Goal: Information Seeking & Learning: Understand process/instructions

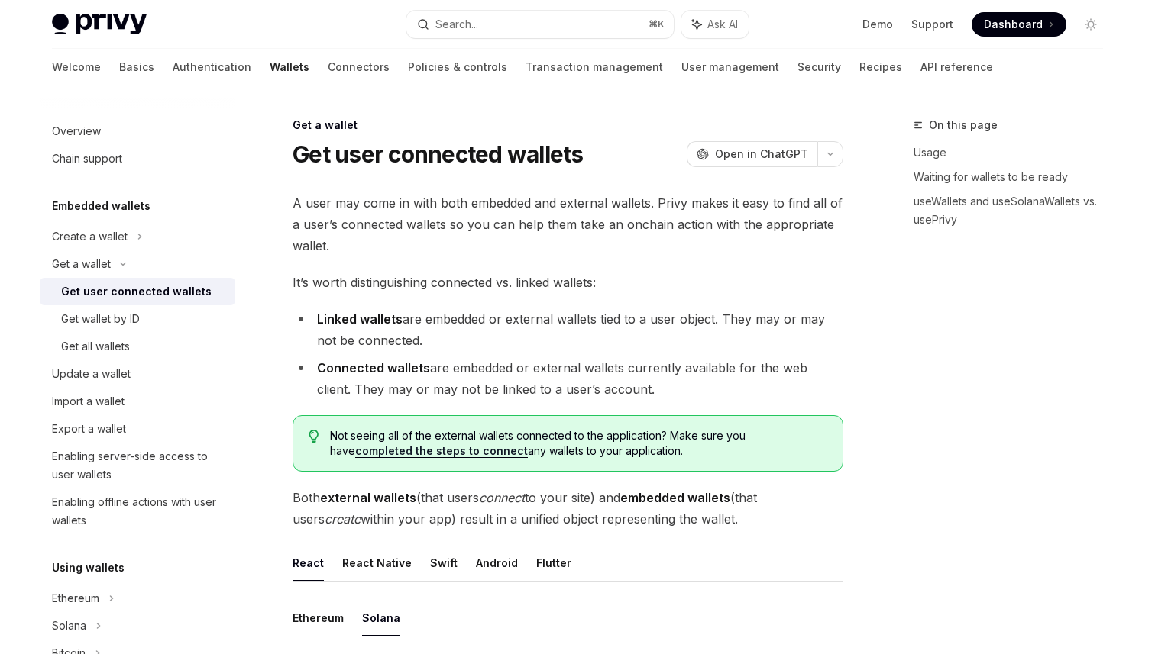
scroll to position [600, 0]
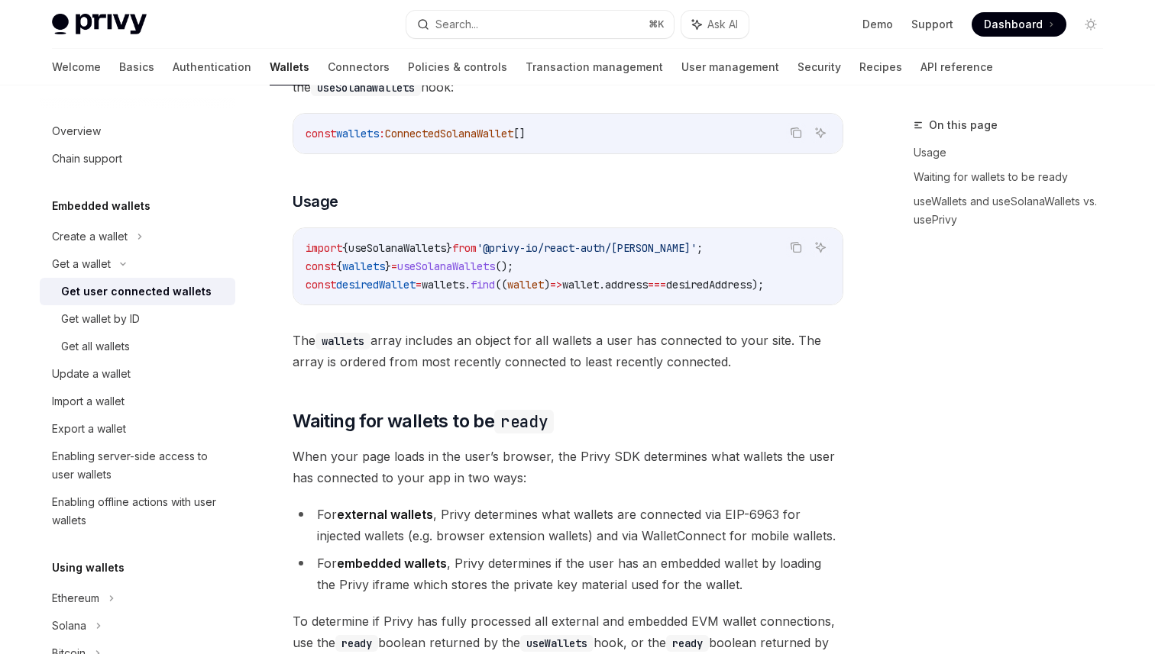
click at [385, 270] on span "wallets" at bounding box center [363, 267] width 43 height 14
click at [378, 286] on span "desiredWallet" at bounding box center [375, 285] width 79 height 14
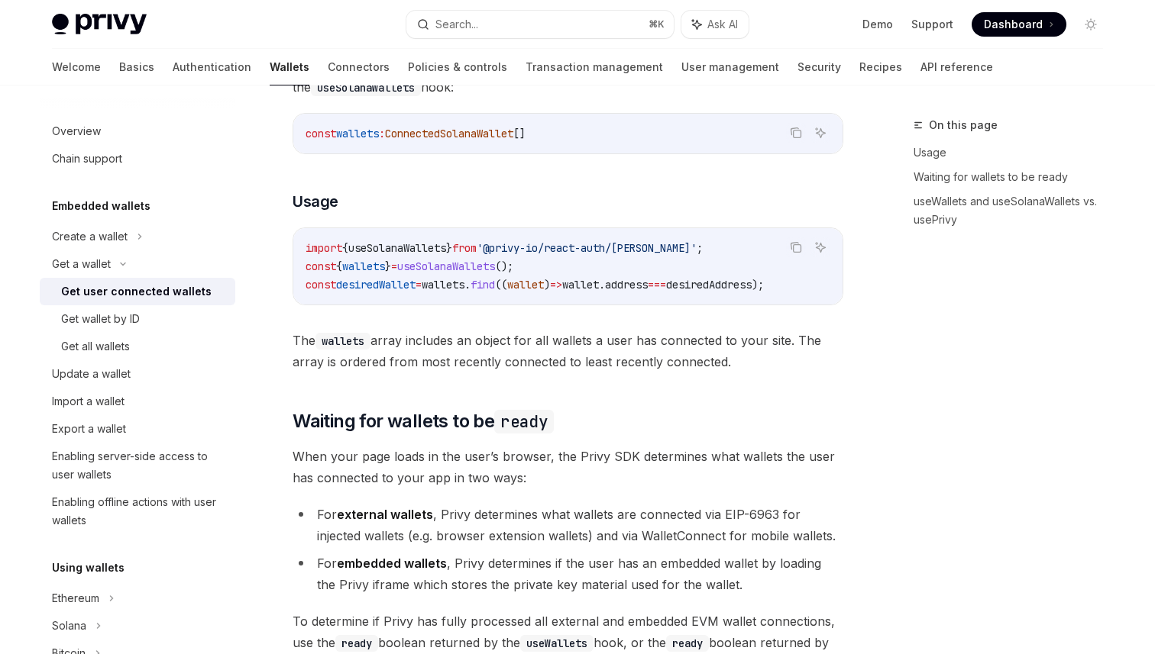
click at [380, 284] on span "desiredWallet" at bounding box center [375, 285] width 79 height 14
click at [381, 284] on span "desiredWallet" at bounding box center [375, 285] width 79 height 14
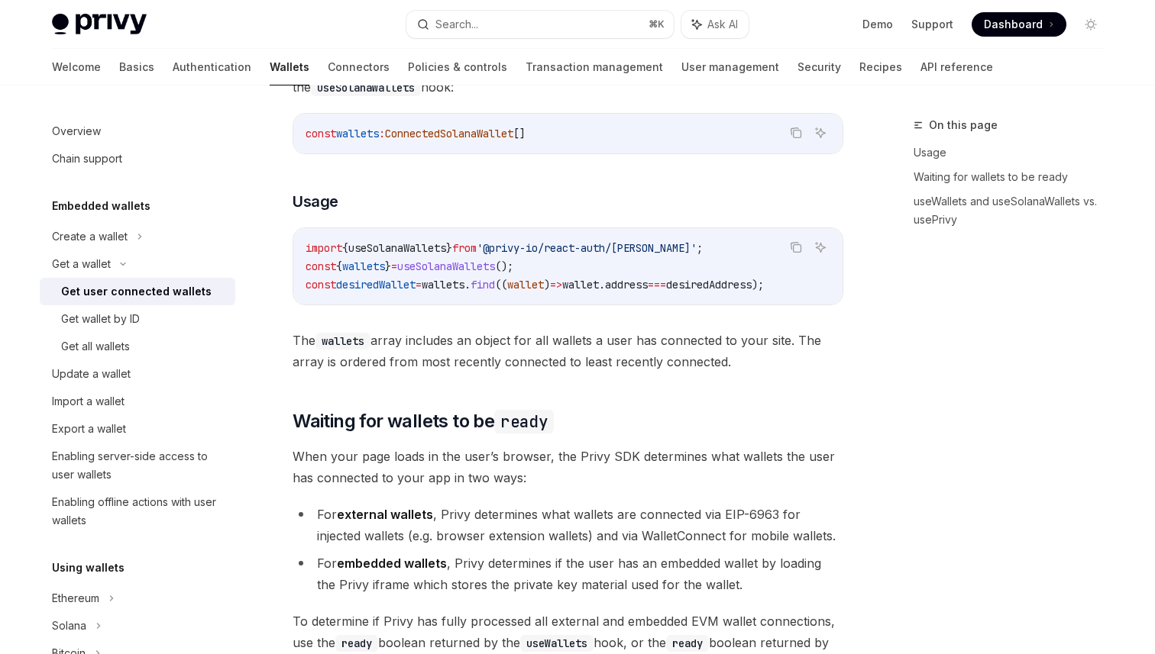
click at [381, 284] on span "desiredWallet" at bounding box center [375, 285] width 79 height 14
click at [382, 284] on span "desiredWallet" at bounding box center [375, 285] width 79 height 14
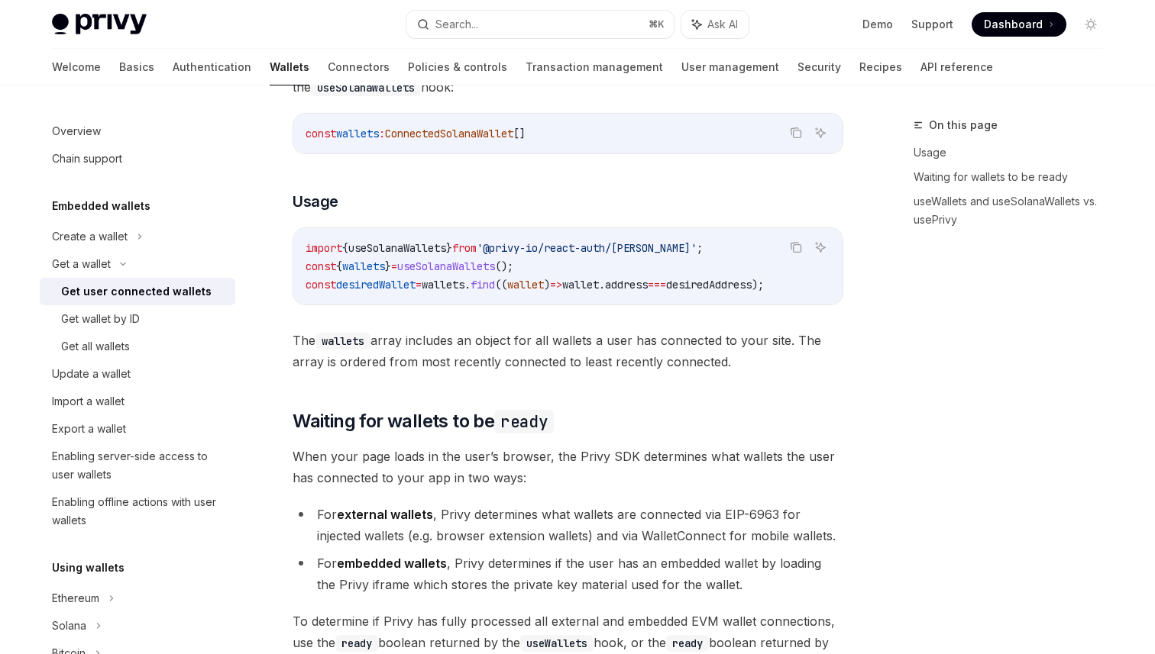
click at [382, 284] on span "desiredWallet" at bounding box center [375, 285] width 79 height 14
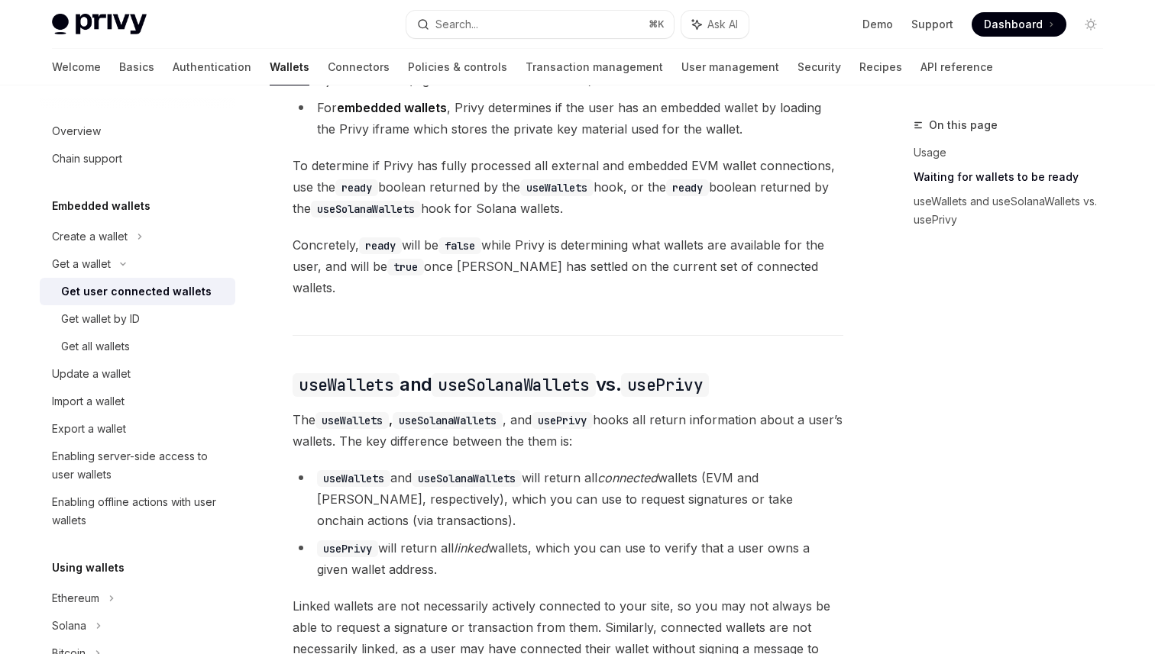
scroll to position [735, 0]
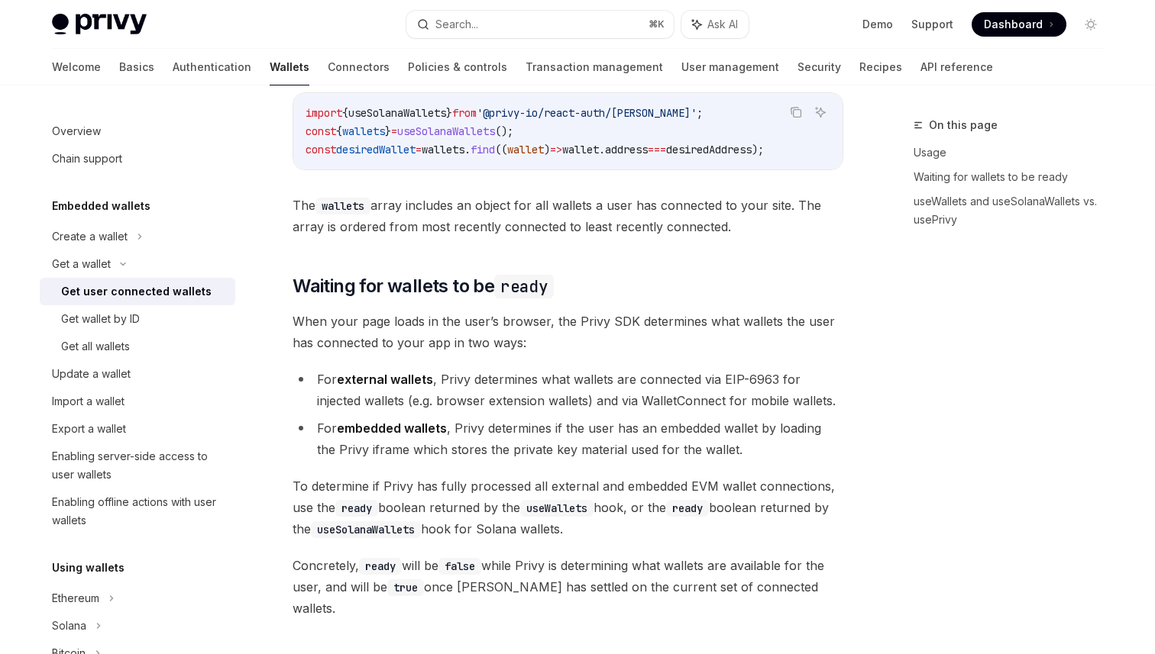
click at [441, 130] on span "useSolanaWallets" at bounding box center [446, 131] width 98 height 14
copy span "useSolanaWallets"
click at [124, 258] on div "Get a wallet" at bounding box center [137, 263] width 195 height 27
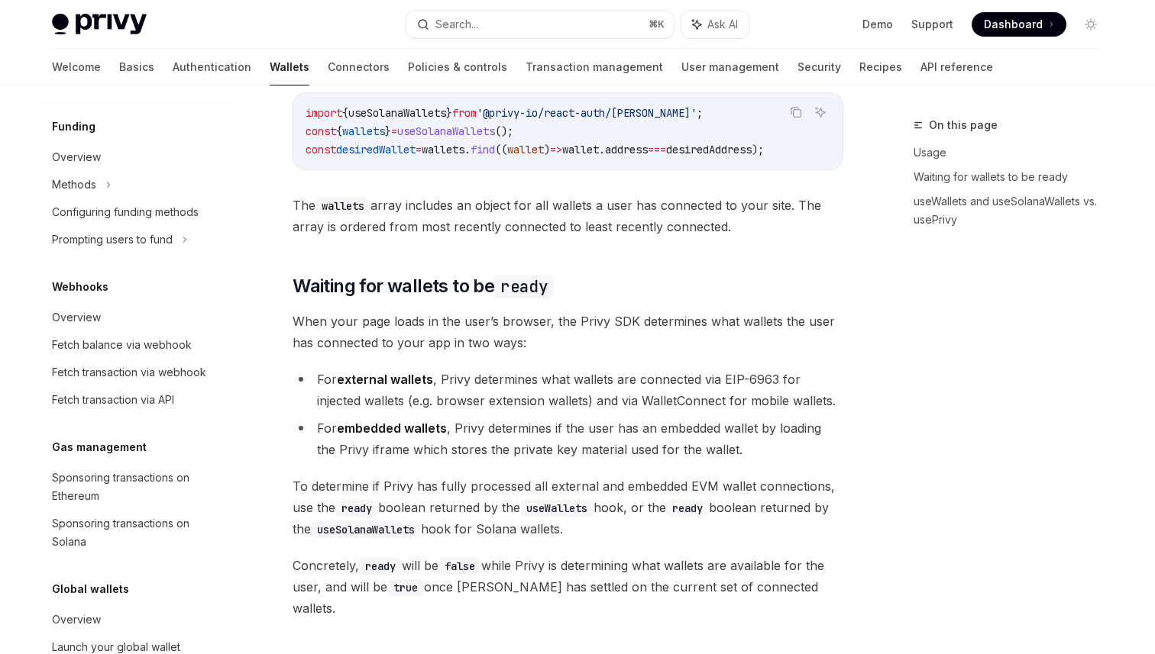
scroll to position [667, 0]
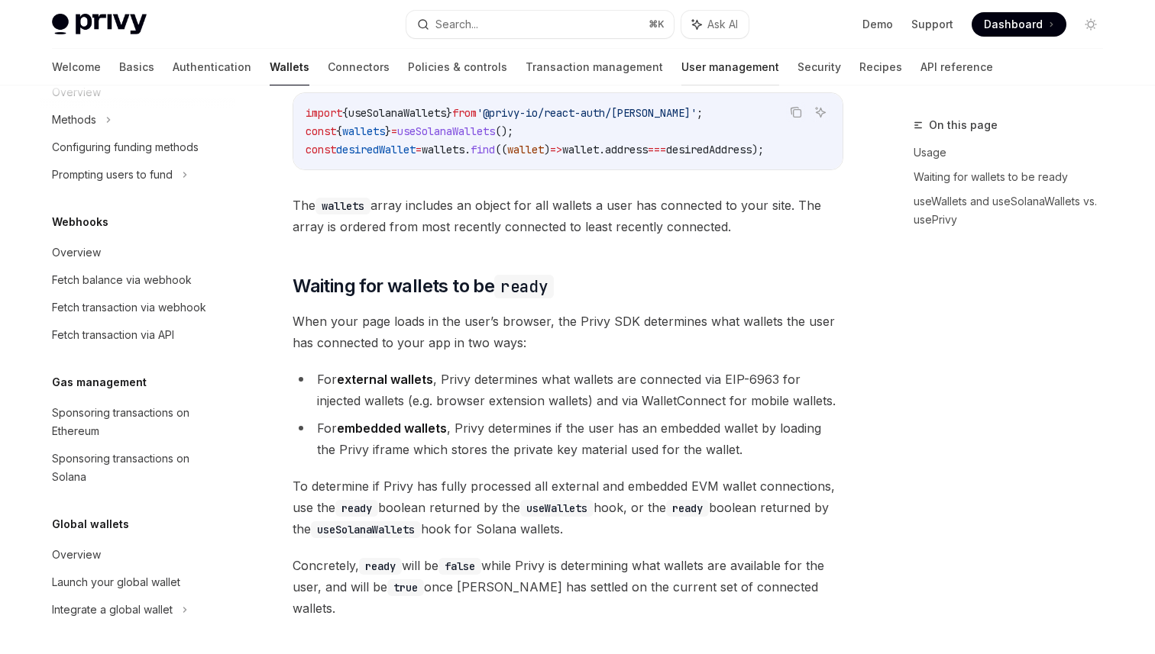
click at [681, 77] on link "User management" at bounding box center [730, 67] width 98 height 37
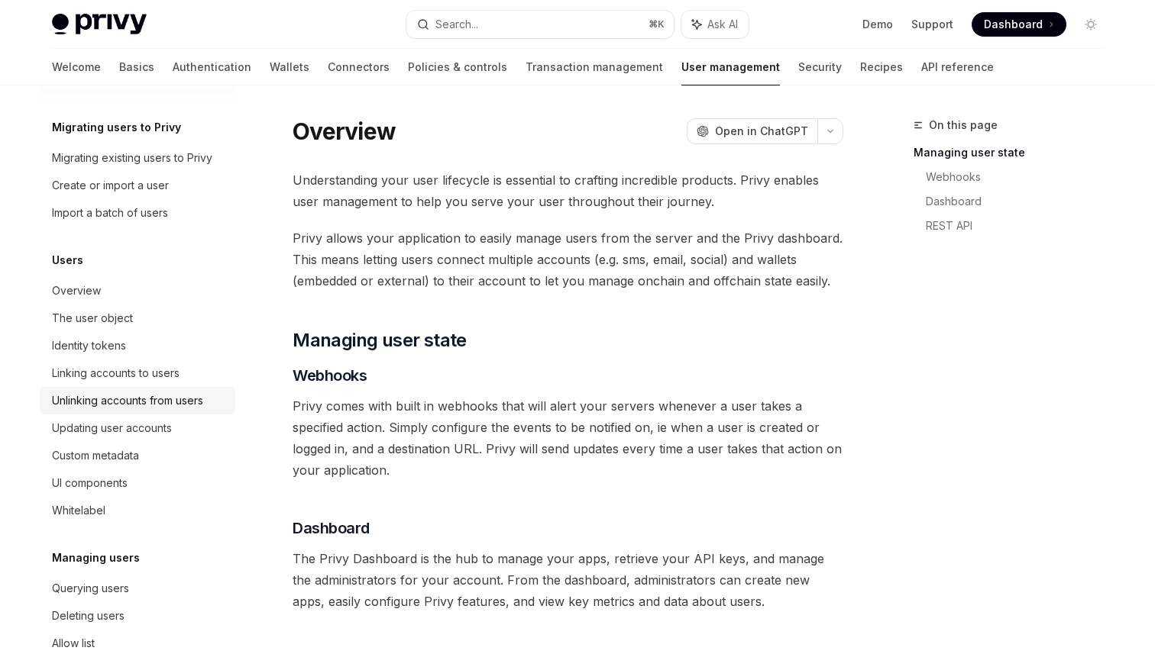
scroll to position [60, 0]
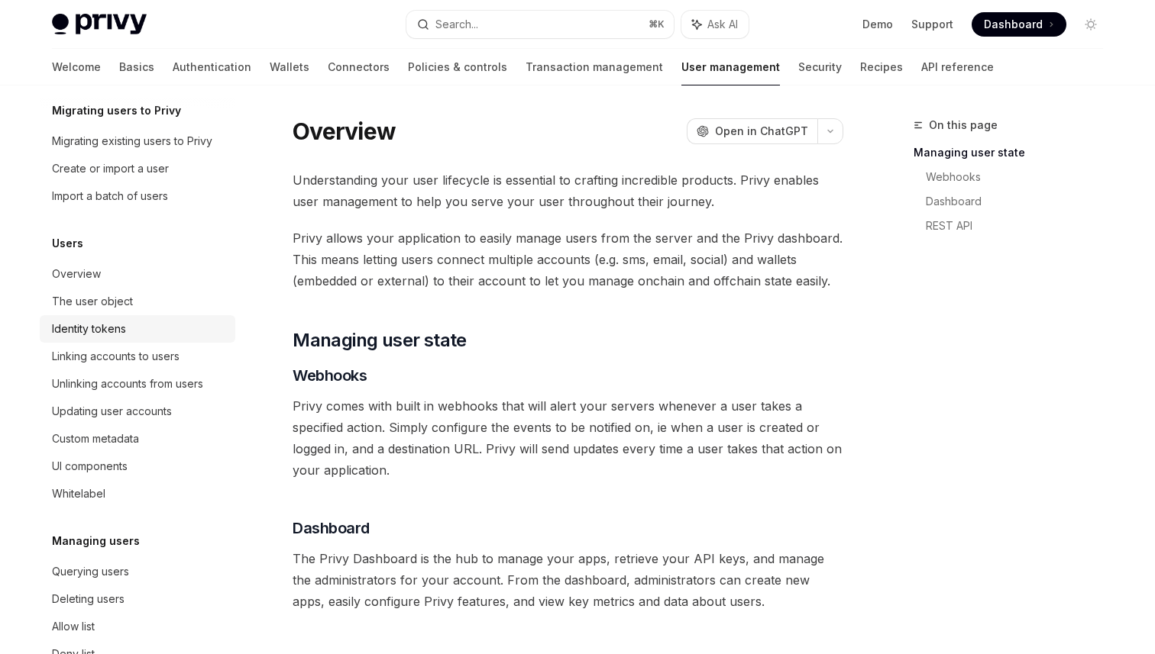
click at [109, 326] on div "Identity tokens" at bounding box center [89, 329] width 74 height 18
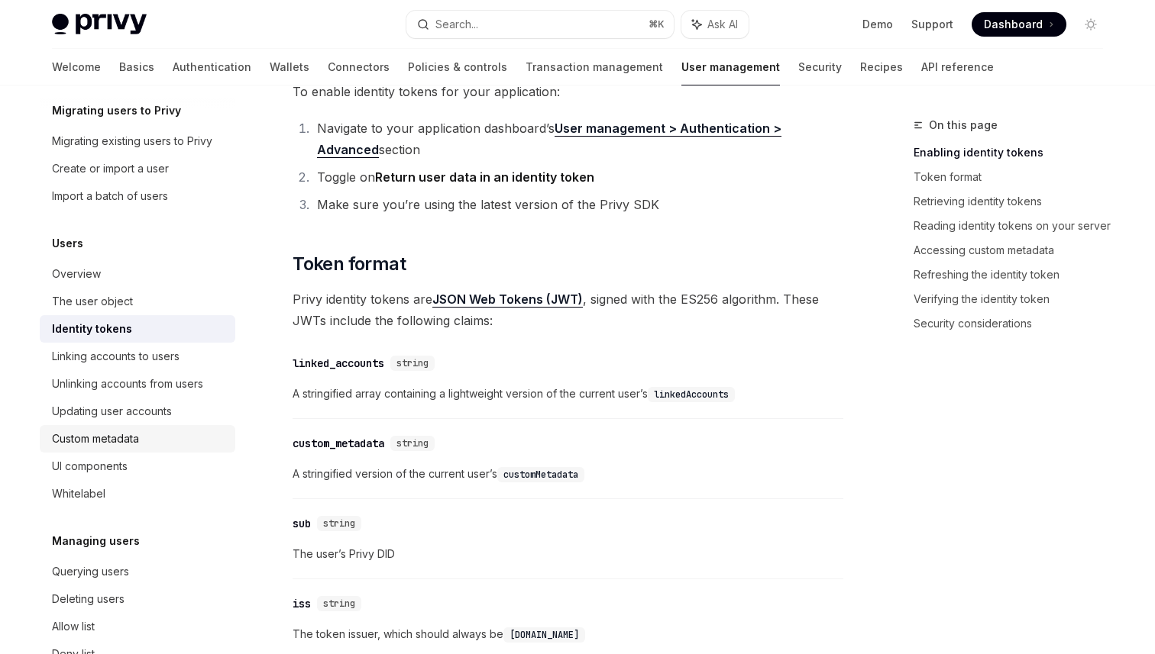
scroll to position [210, 0]
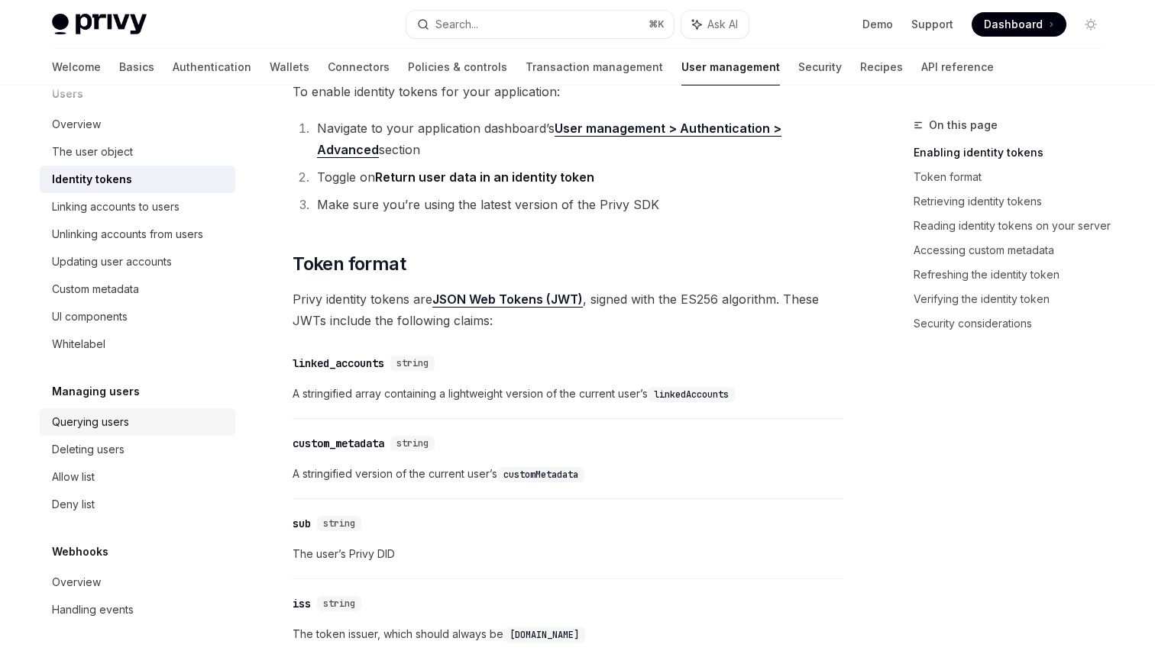
click at [118, 422] on div "Querying users" at bounding box center [90, 422] width 77 height 18
type textarea "*"
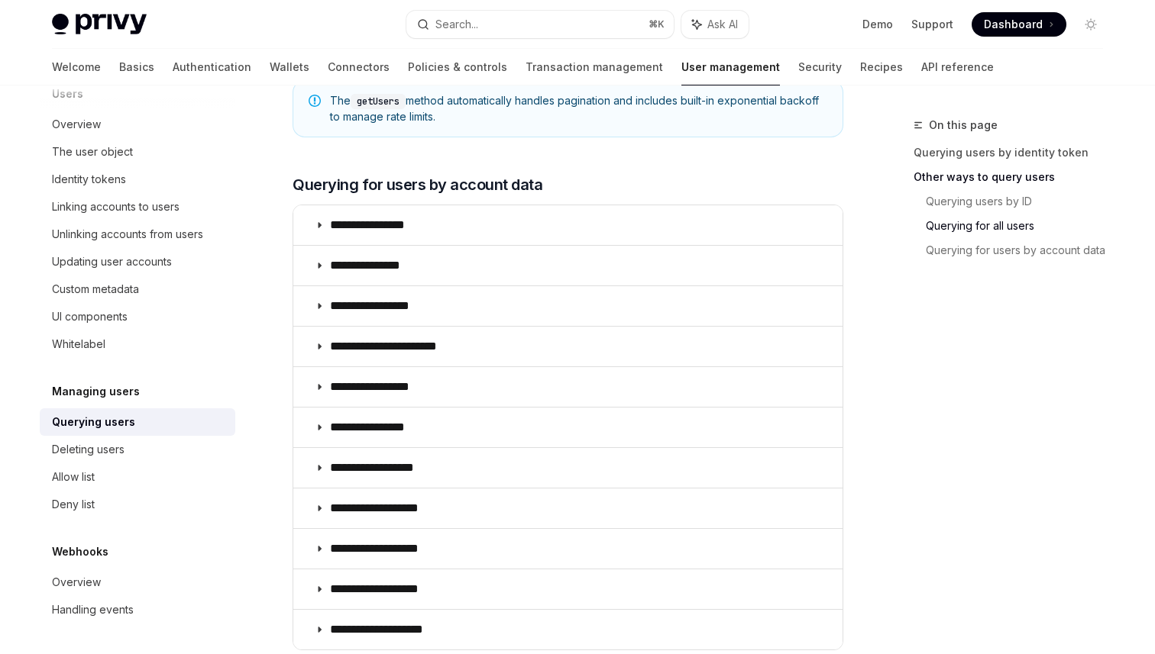
scroll to position [889, 0]
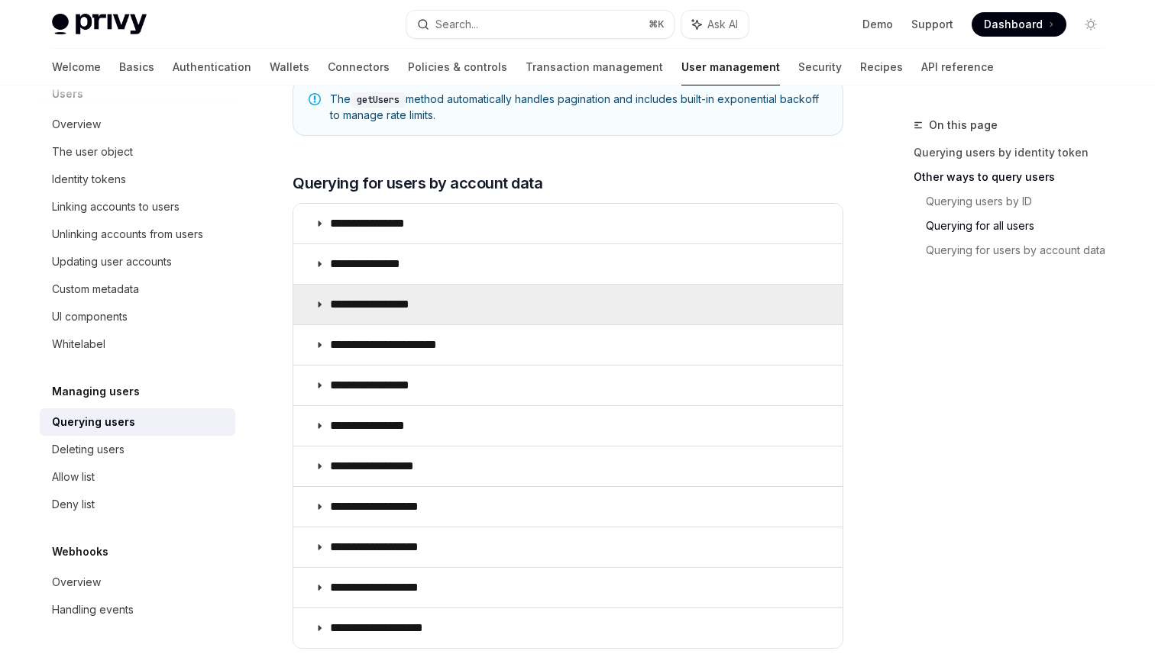
click at [433, 292] on summary "**********" at bounding box center [567, 305] width 549 height 40
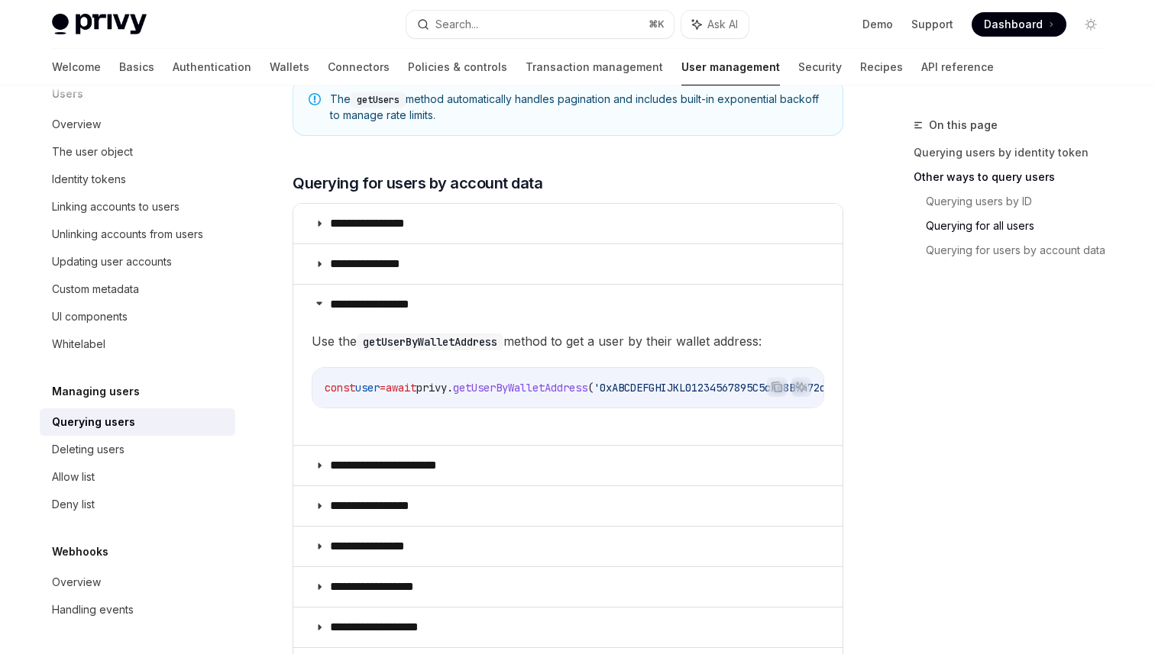
click at [509, 389] on span "getUserByWalletAddress" at bounding box center [520, 388] width 134 height 14
click at [775, 385] on icon "Copy the contents from the code block" at bounding box center [776, 387] width 12 height 12
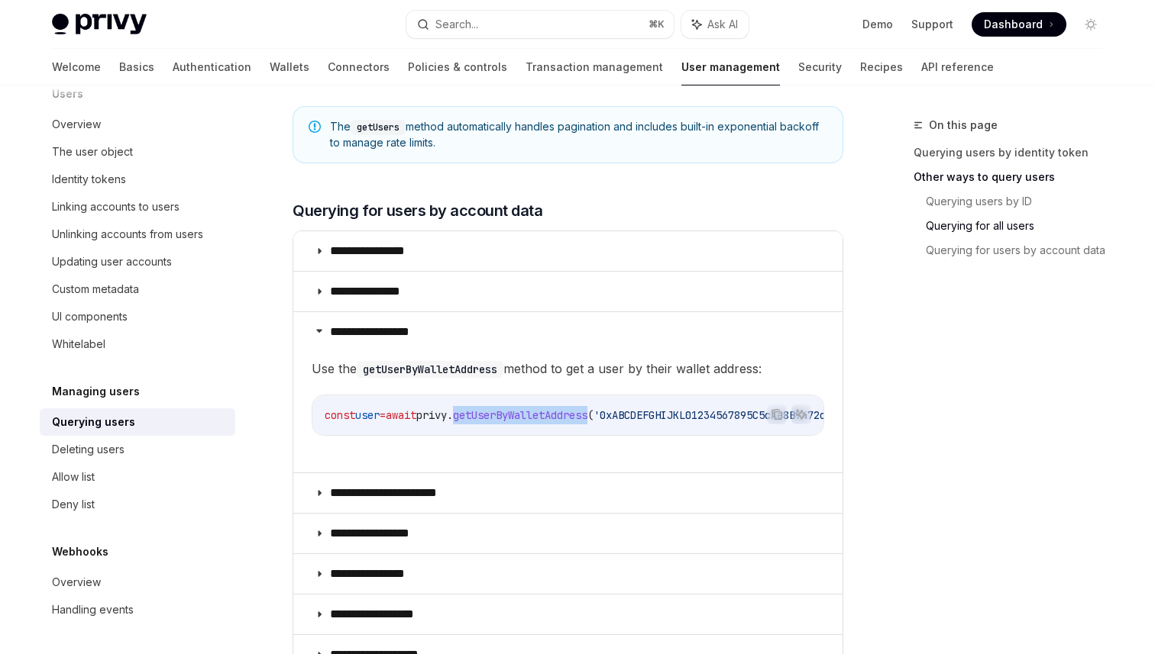
scroll to position [867, 0]
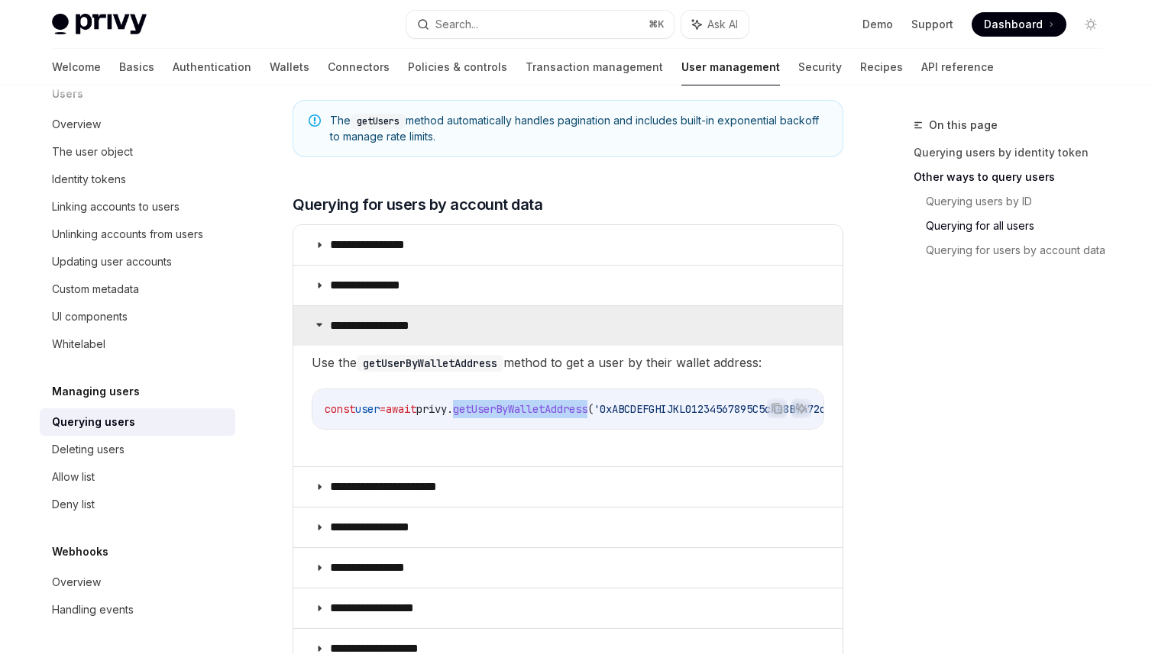
click at [484, 331] on summary "**********" at bounding box center [567, 326] width 549 height 40
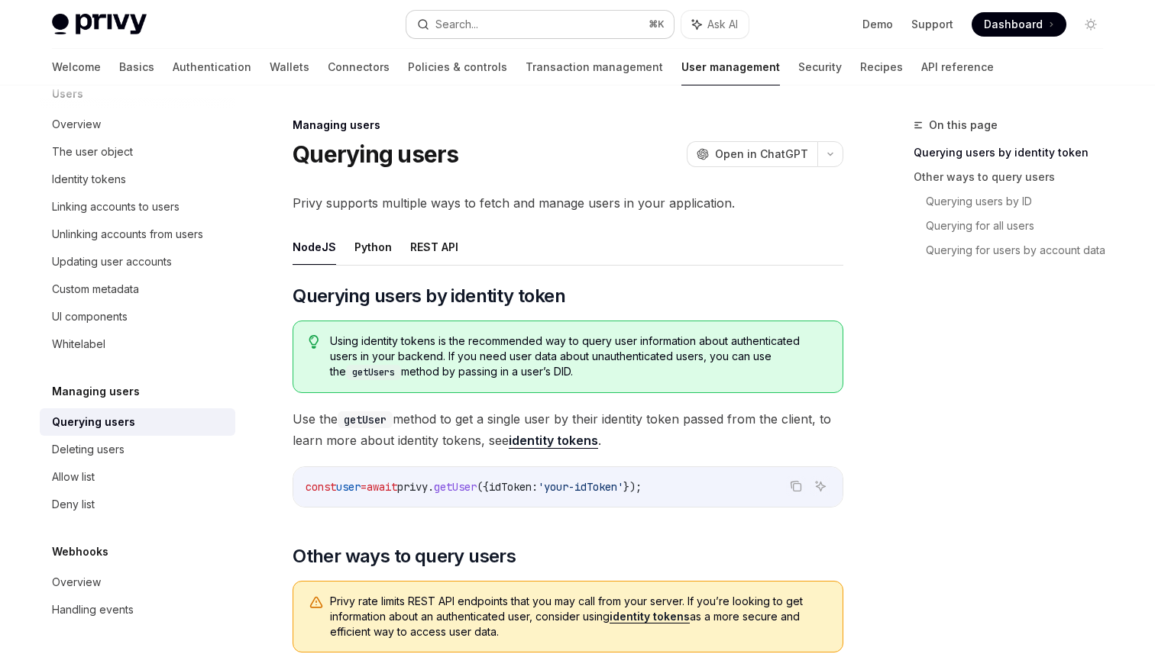
click at [449, 24] on div "Search..." at bounding box center [456, 24] width 43 height 18
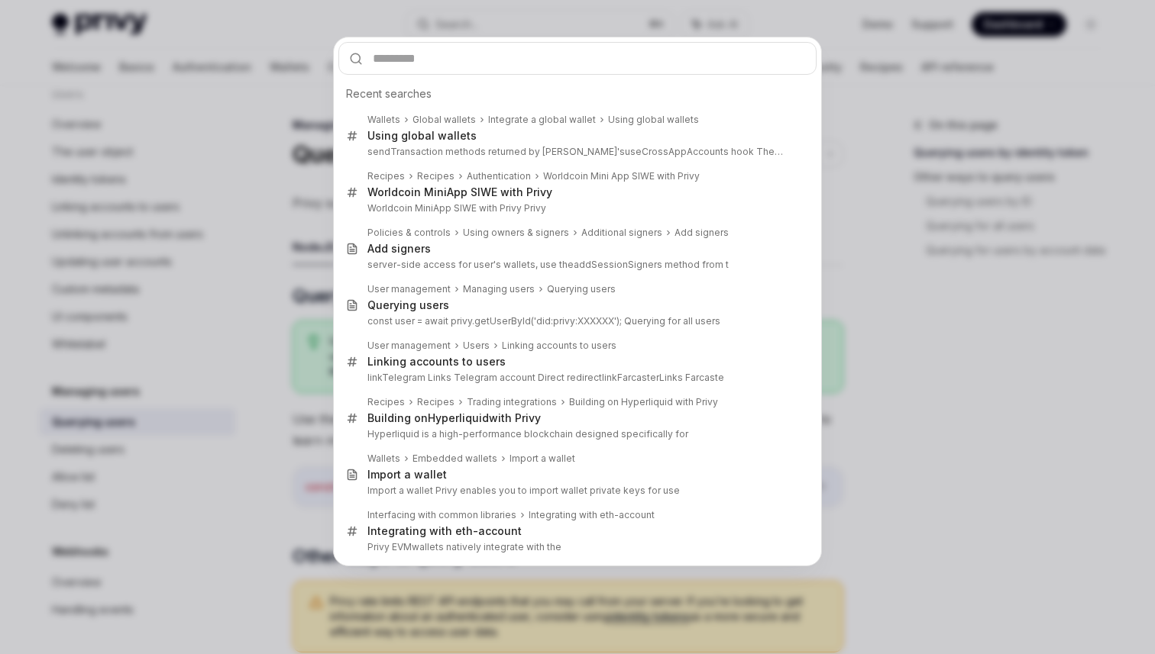
click at [554, 37] on div "Recent searches Wallets Global wallets Integrate a global wallet Using global w…" at bounding box center [577, 302] width 489 height 530
click at [609, 20] on div "Recent searches Wallets Global wallets Integrate a global wallet Using global w…" at bounding box center [577, 327] width 1155 height 654
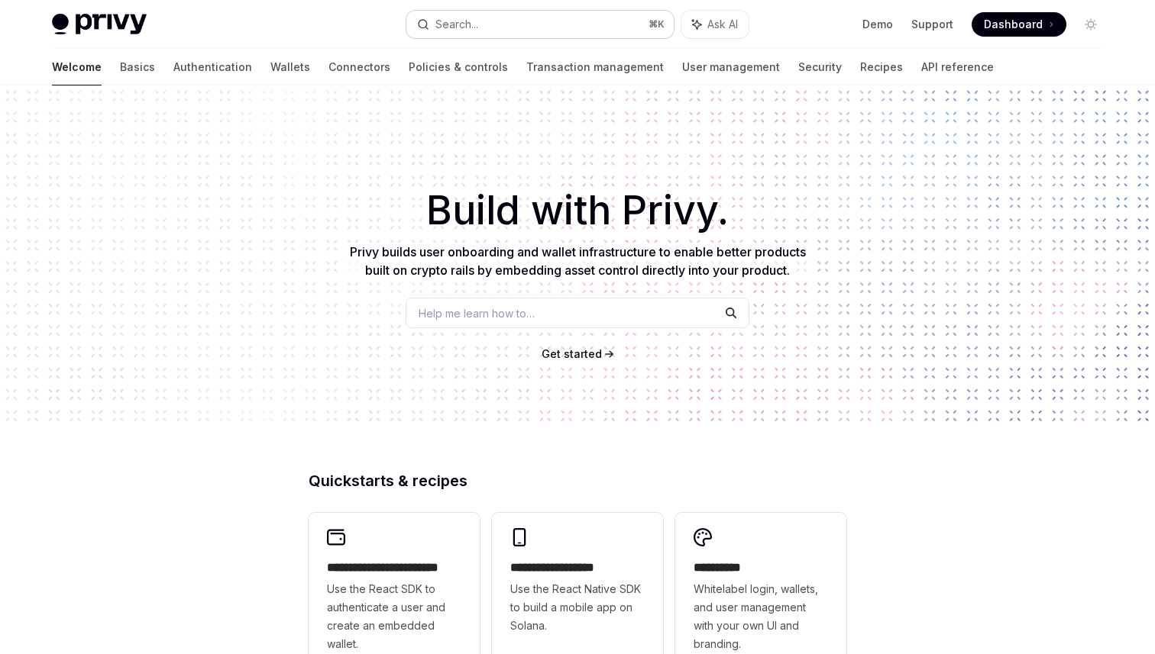
click at [512, 33] on button "Search... ⌘ K" at bounding box center [539, 24] width 267 height 27
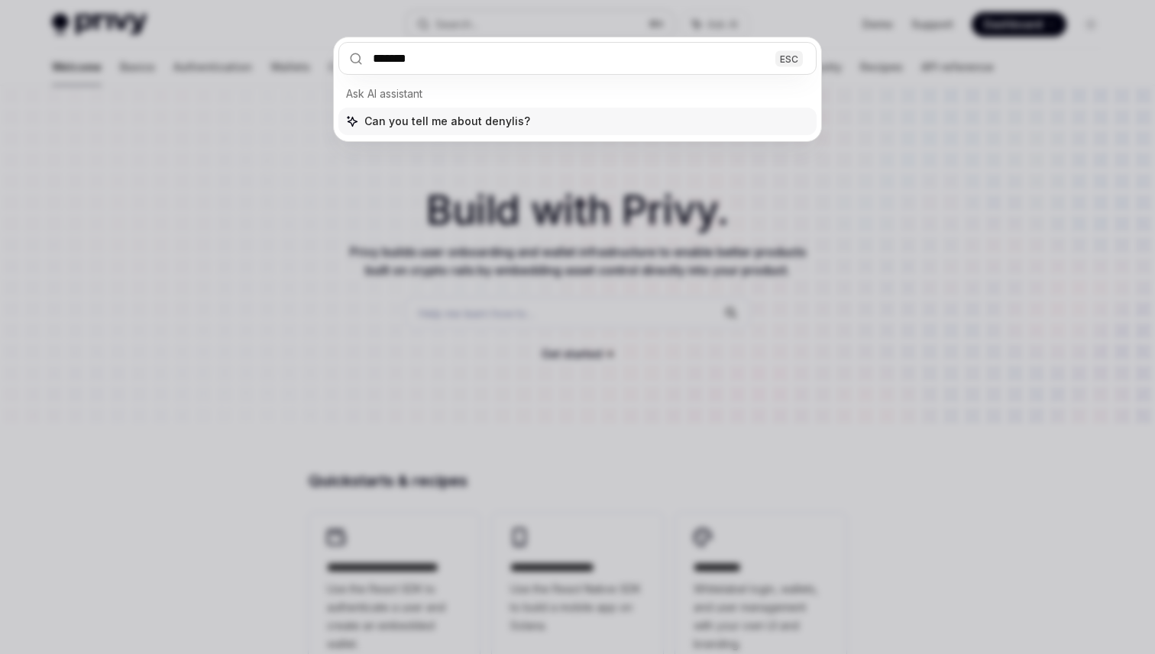
type input "********"
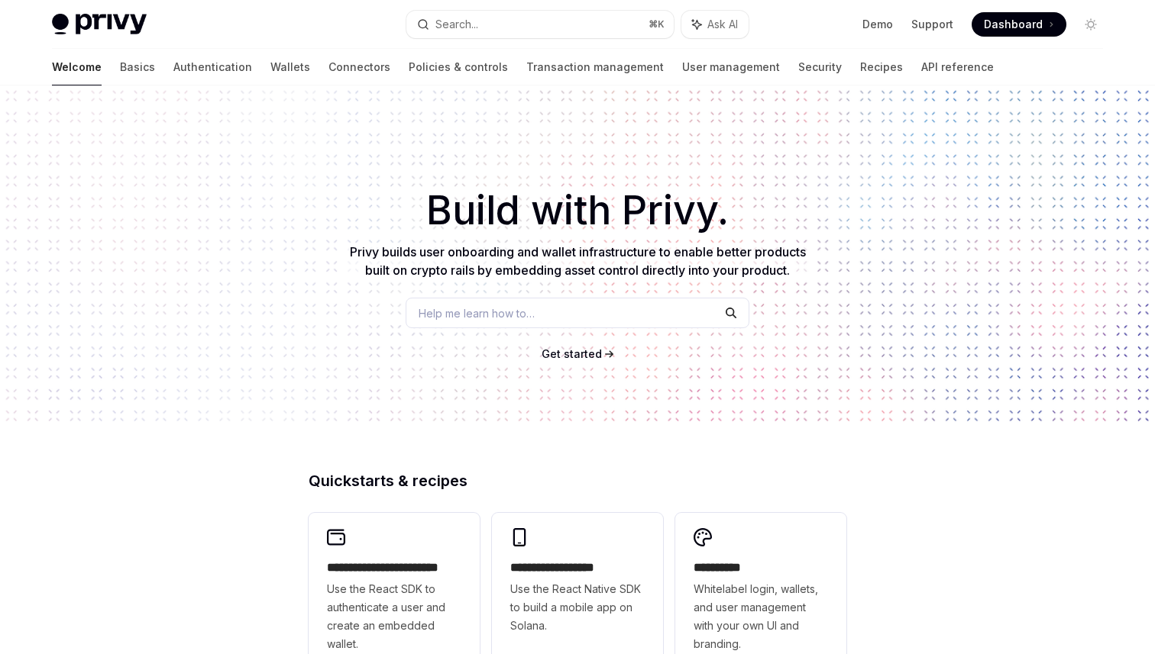
scroll to position [1526, 0]
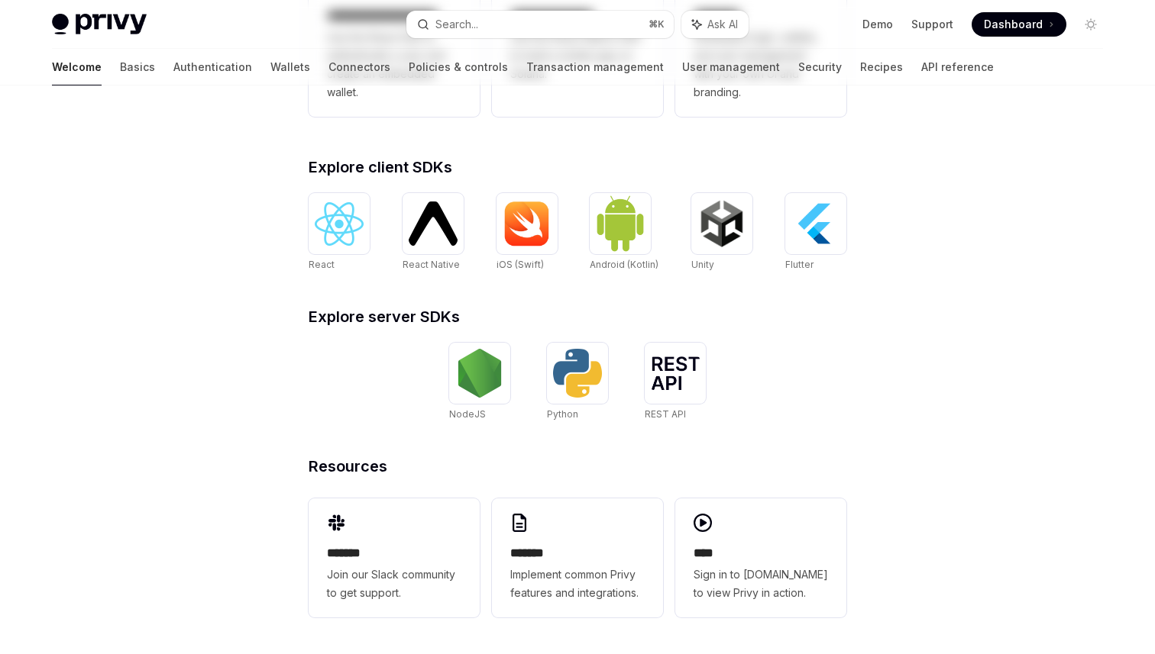
type textarea "*"
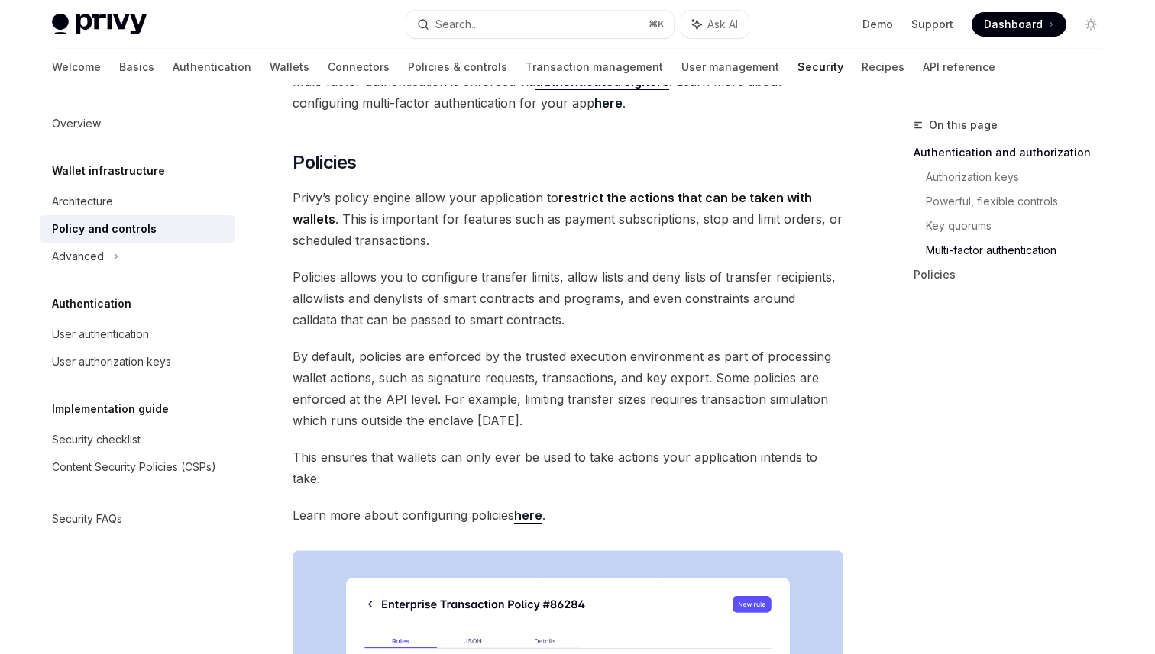
scroll to position [1505, 0]
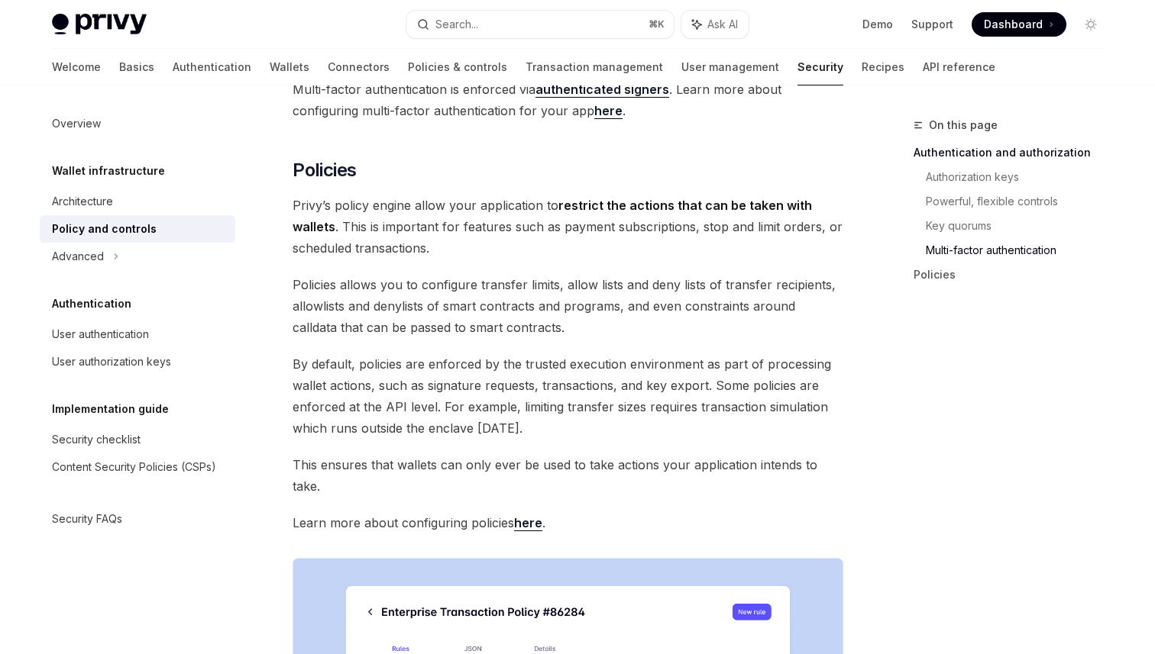
click at [596, 41] on div "Privy Docs home page Search... ⌘ K Ask AI Demo Support Dashboard Dashboard Sear…" at bounding box center [577, 24] width 1051 height 49
click at [589, 27] on button "Search... ⌘ K" at bounding box center [539, 24] width 267 height 27
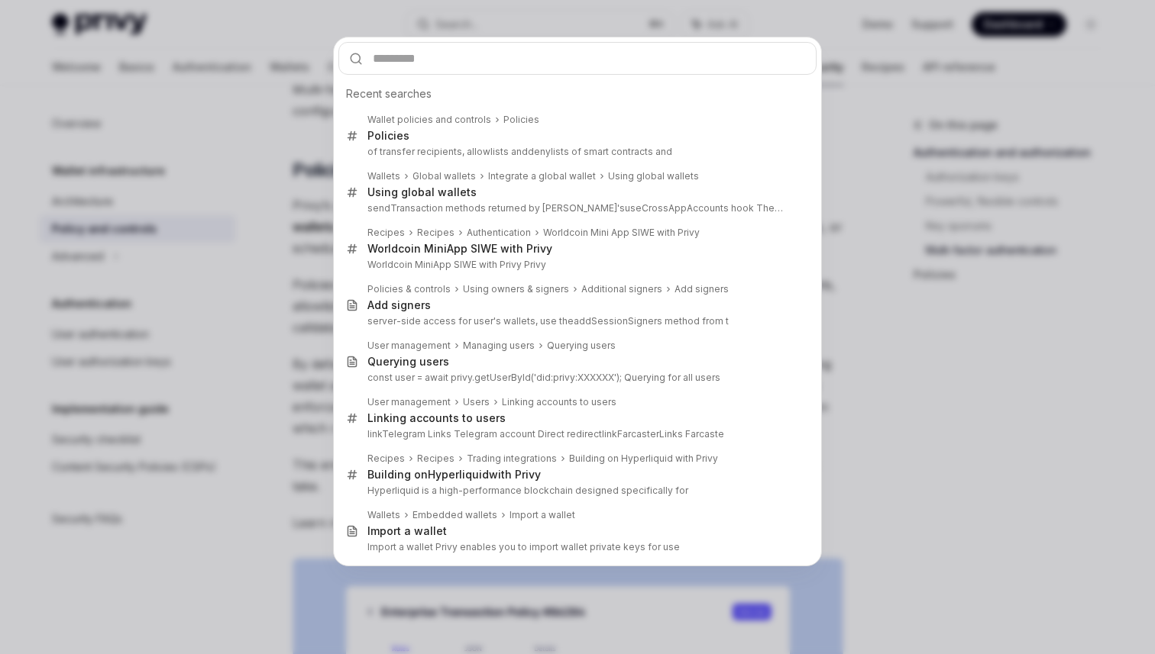
click at [882, 306] on div "Recent searches Wallet policies and controls Policies Policies of transfer reci…" at bounding box center [577, 327] width 1155 height 654
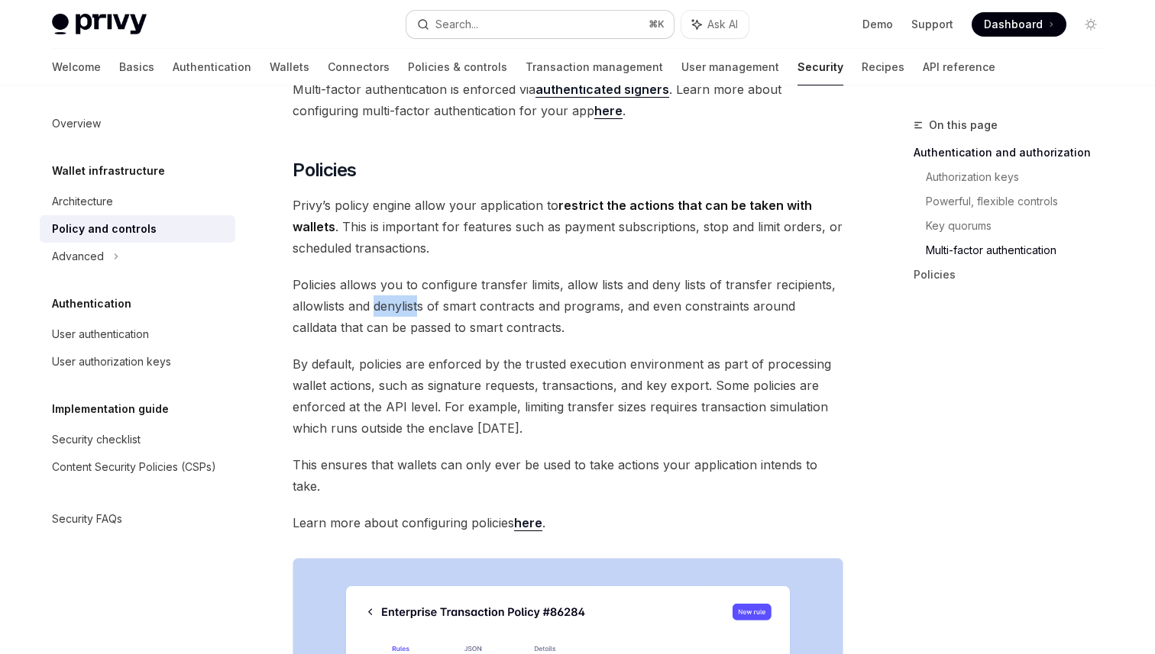
click at [472, 18] on div "Search..." at bounding box center [456, 24] width 43 height 18
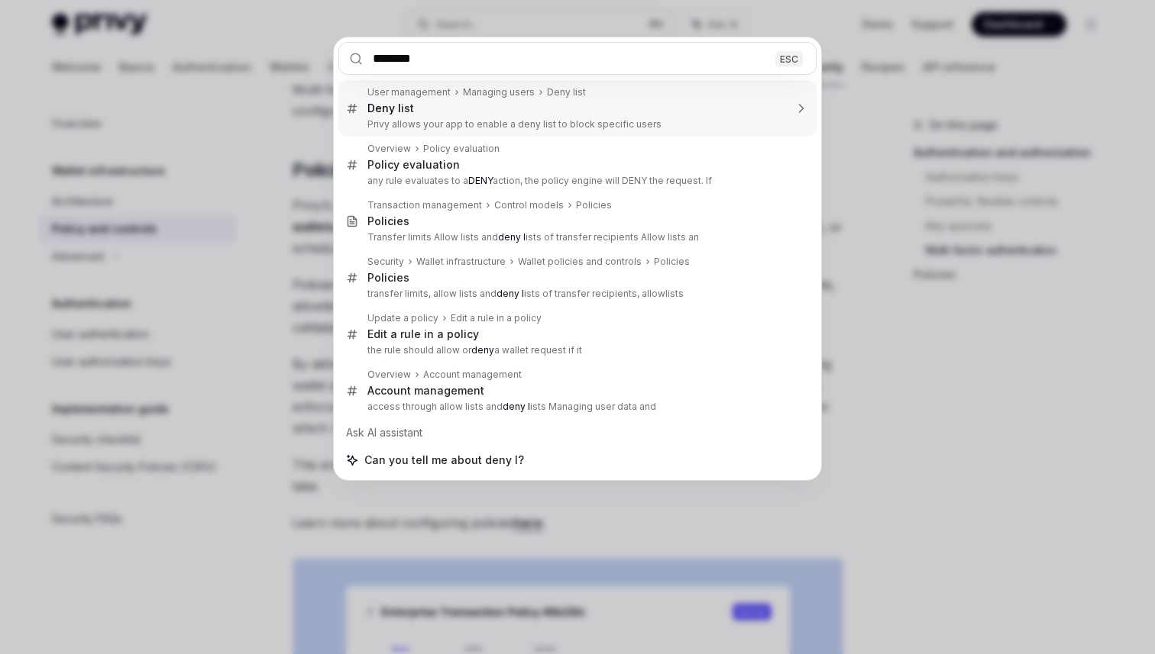
type input "*********"
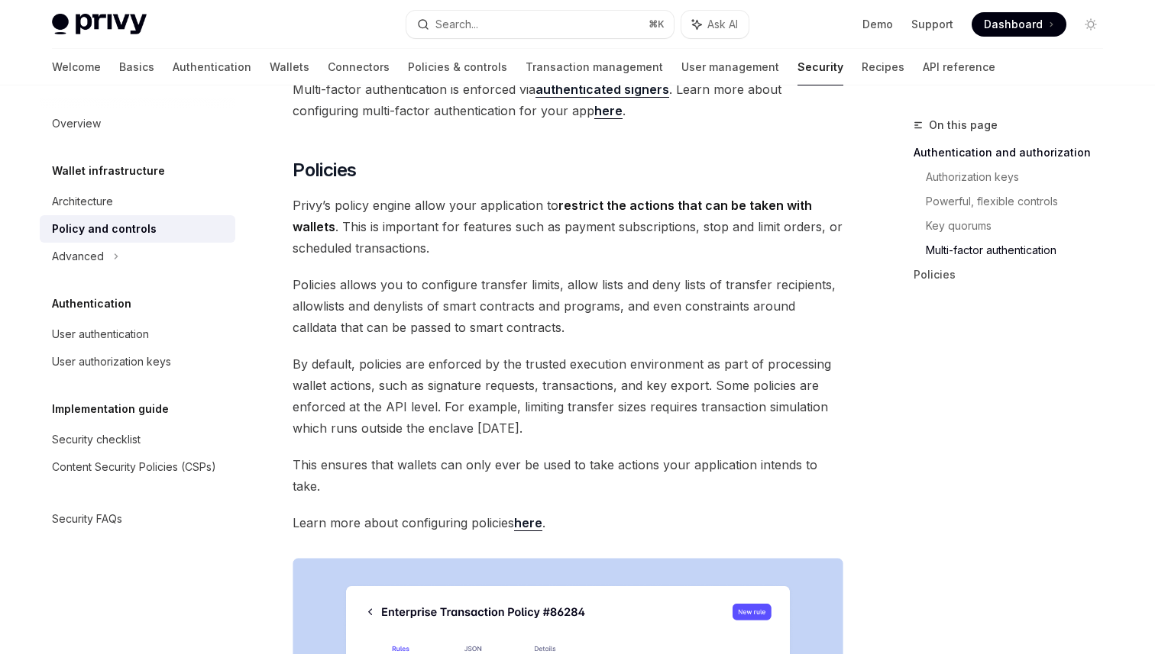
type textarea "*"
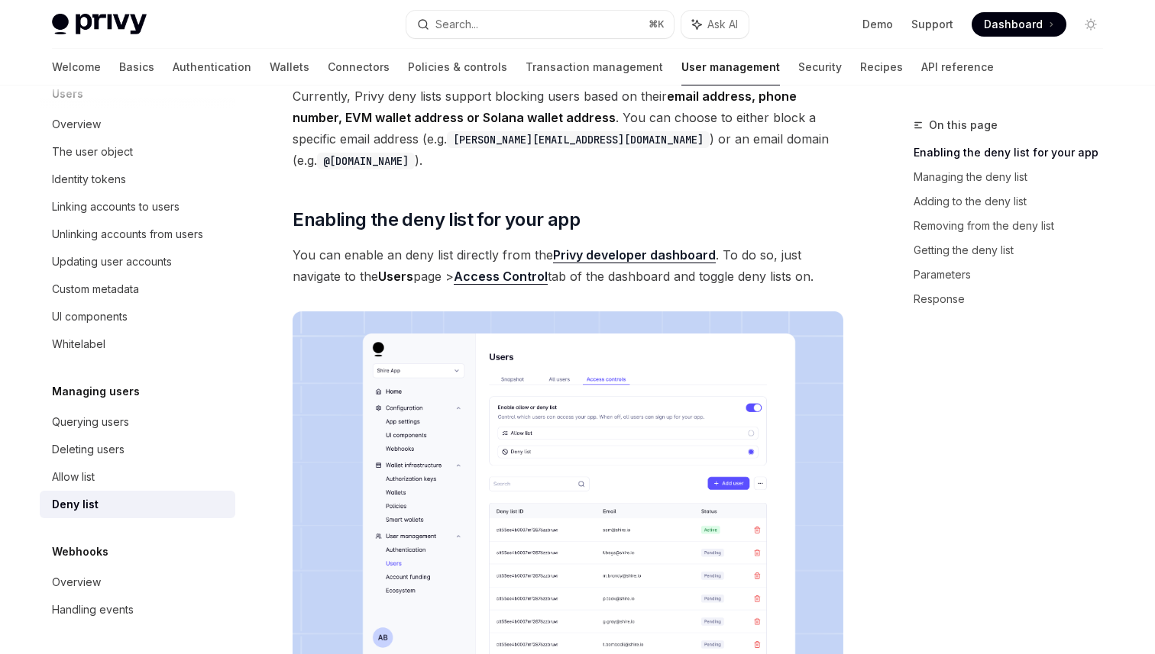
scroll to position [195, 0]
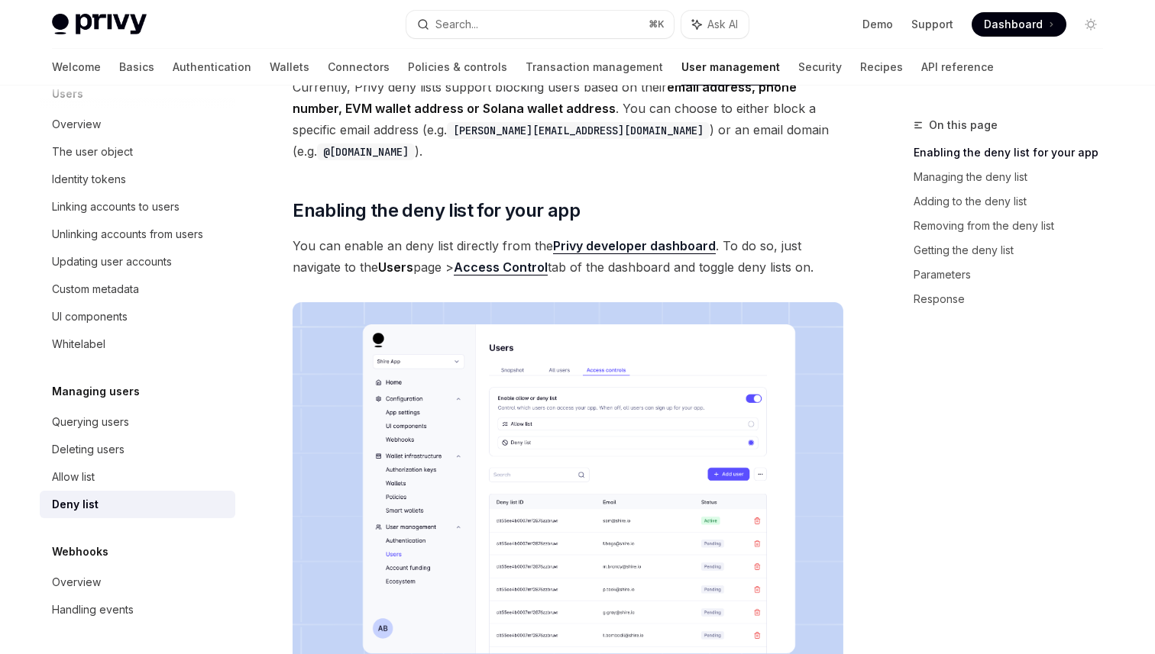
click at [530, 269] on link "Access Control" at bounding box center [501, 268] width 94 height 16
click at [535, 31] on button "Search... ⌘ K" at bounding box center [539, 24] width 267 height 27
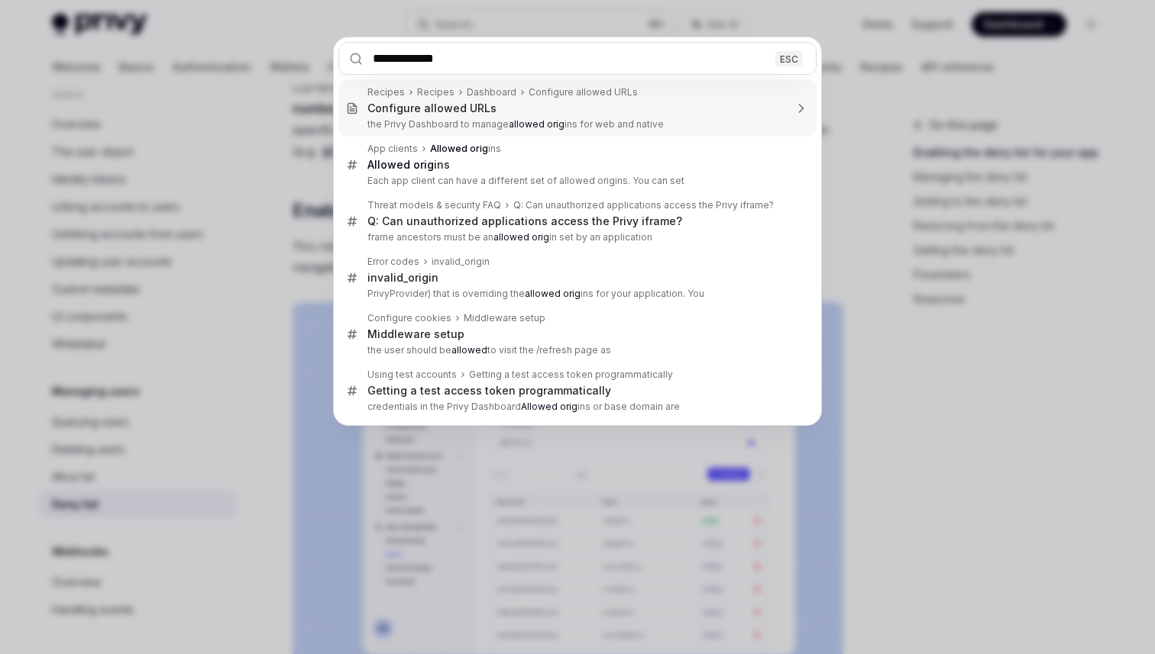
type input "**********"
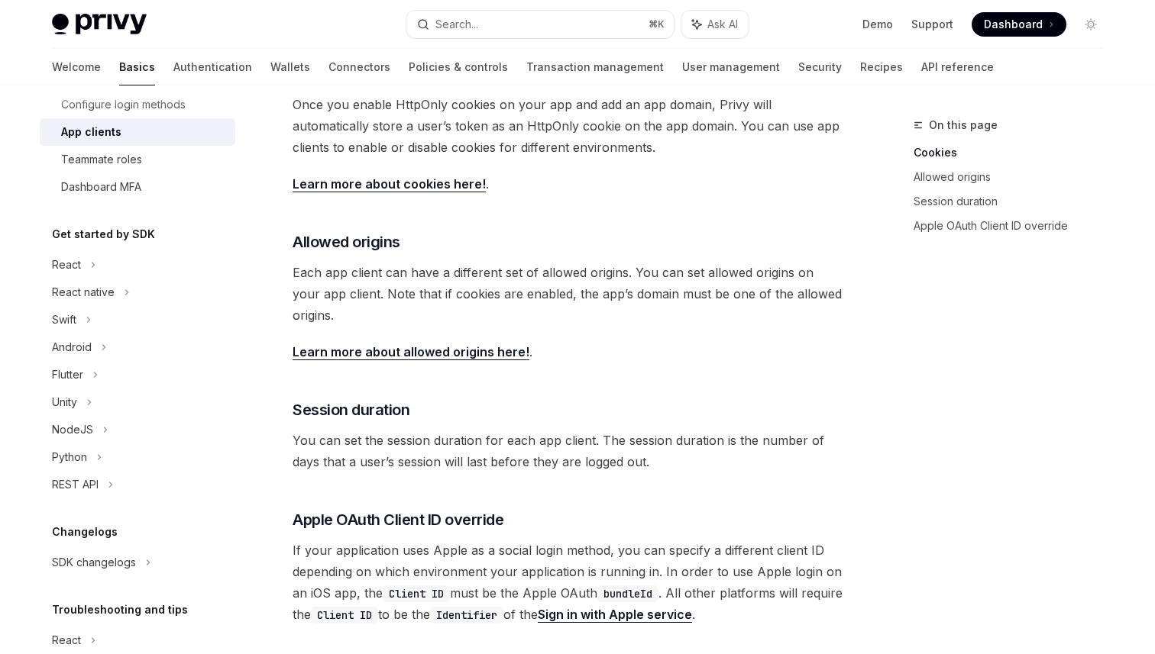
scroll to position [281, 0]
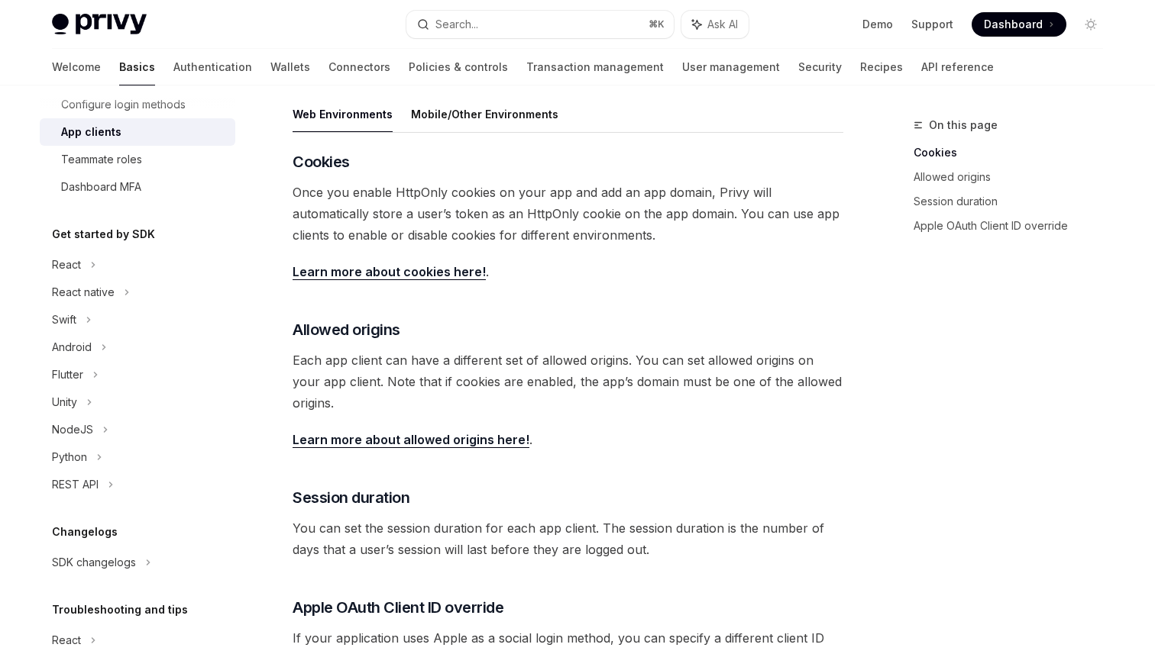
click at [453, 434] on link "Learn more about allowed origins here!" at bounding box center [410, 440] width 237 height 16
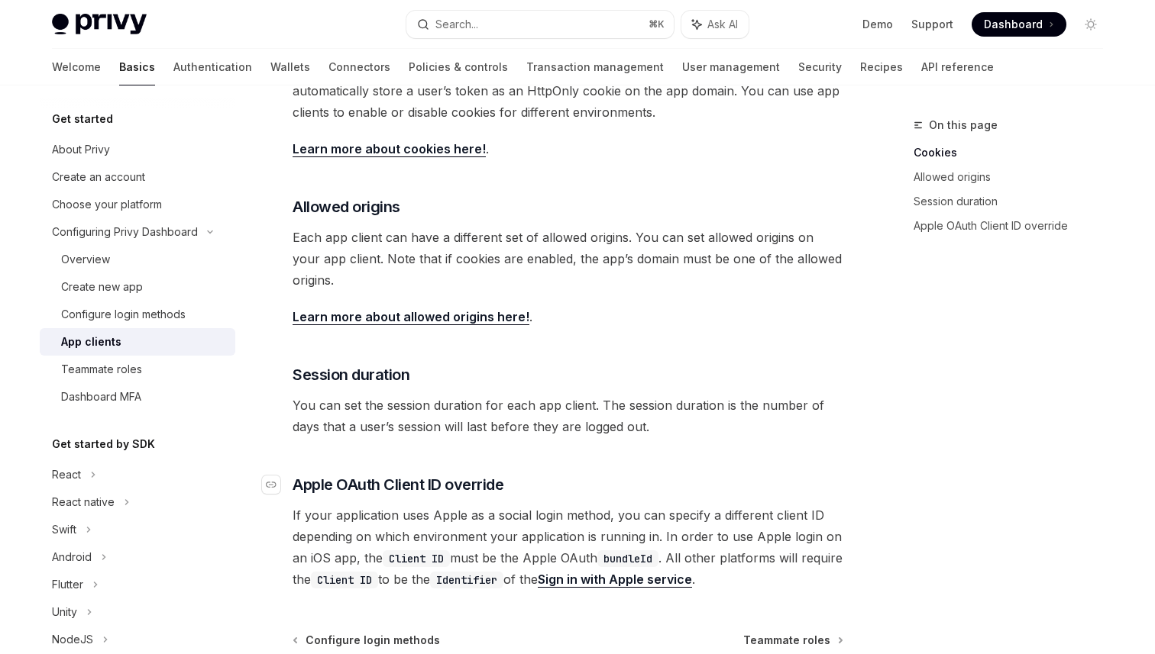
scroll to position [402, 0]
click at [465, 325] on link "Learn more about allowed origins here!" at bounding box center [410, 319] width 237 height 16
type textarea "*"
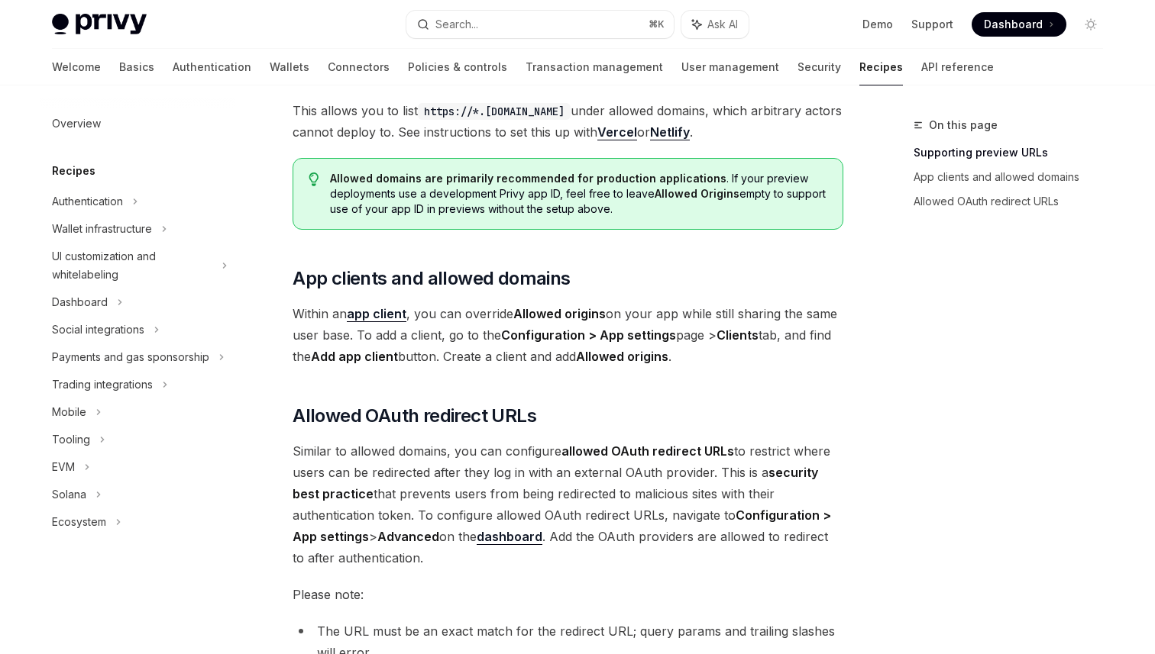
scroll to position [1505, 0]
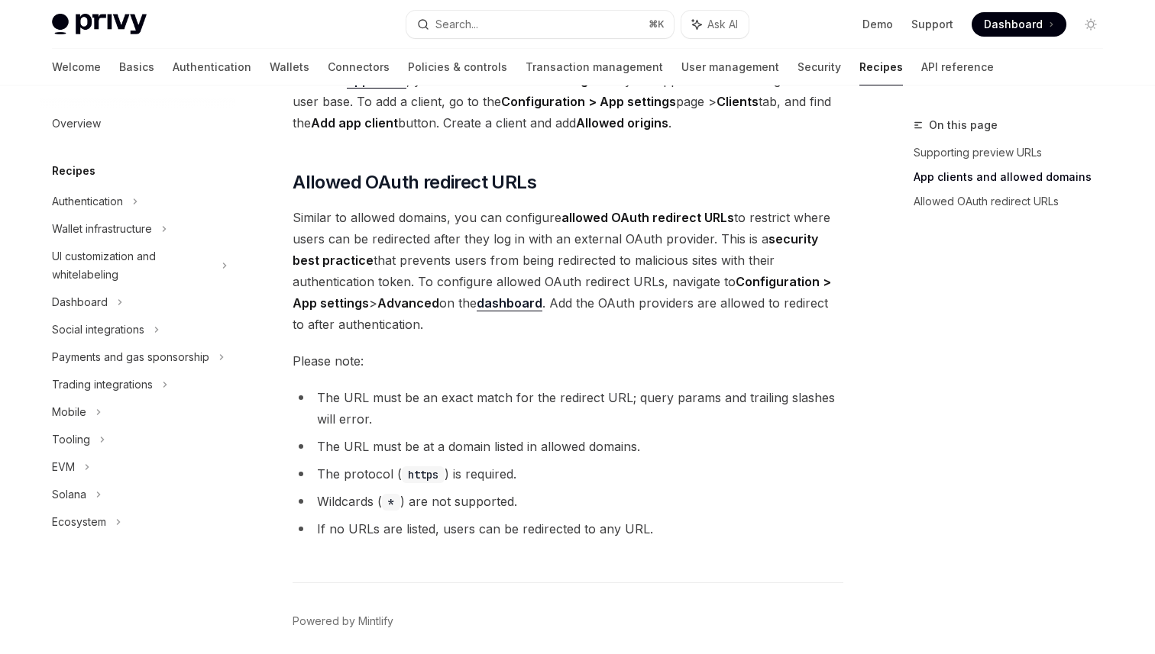
scroll to position [1739, 0]
click at [538, 24] on button "Search... ⌘ K" at bounding box center [539, 24] width 267 height 27
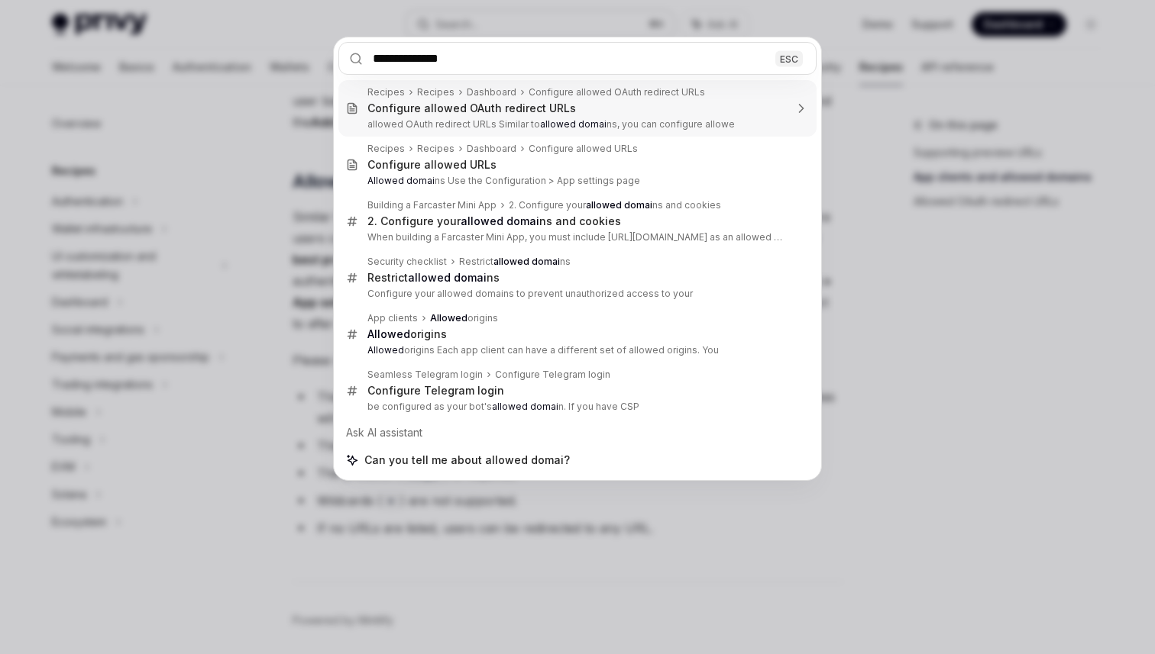
type input "**********"
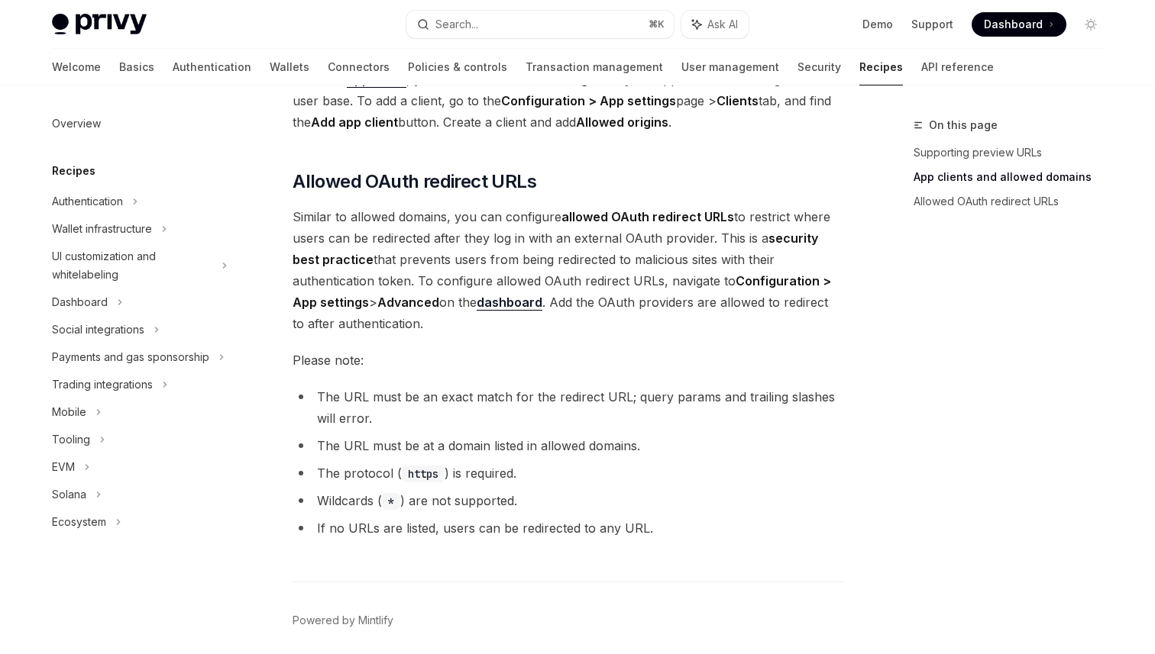
type textarea "*"
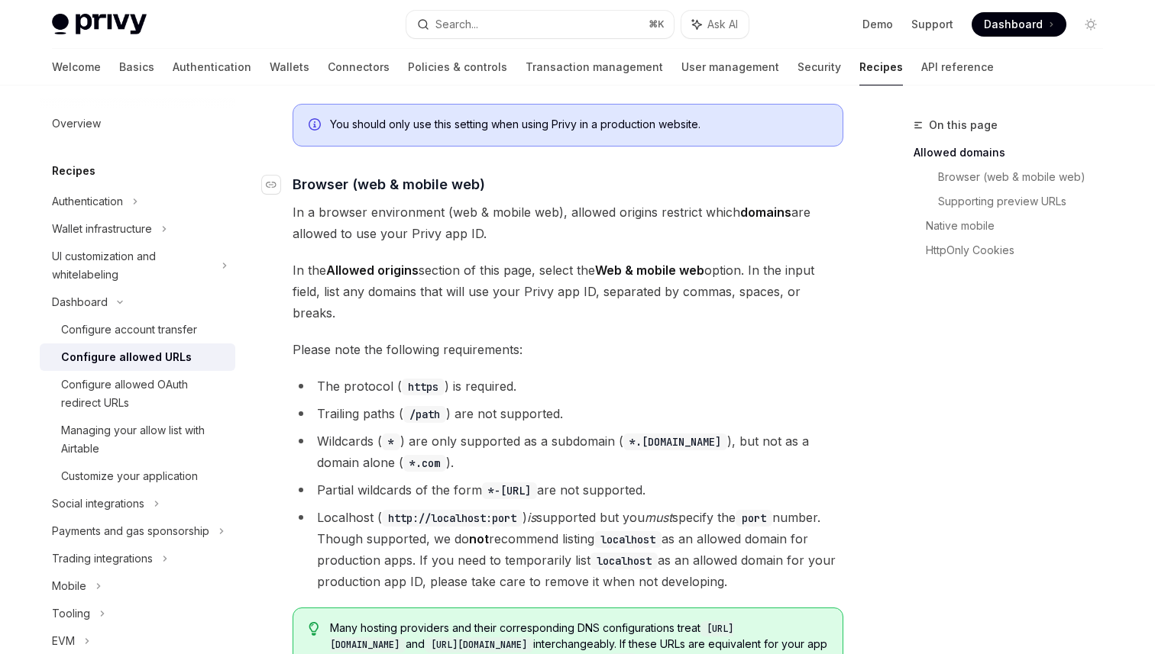
scroll to position [212, 0]
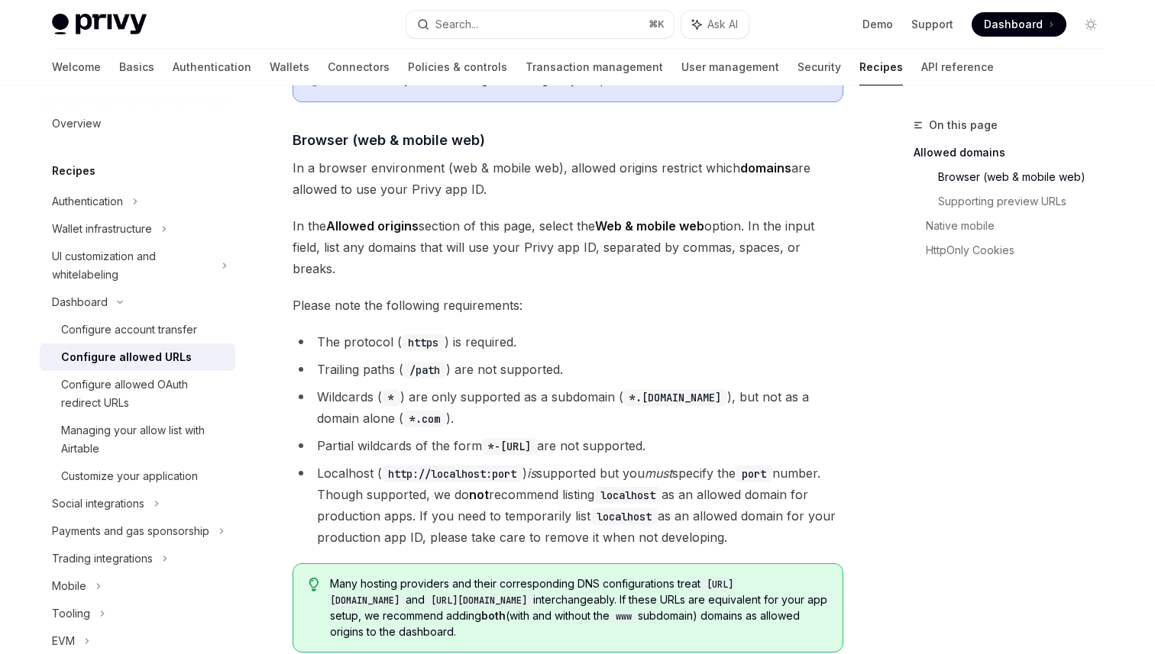
scroll to position [263, 0]
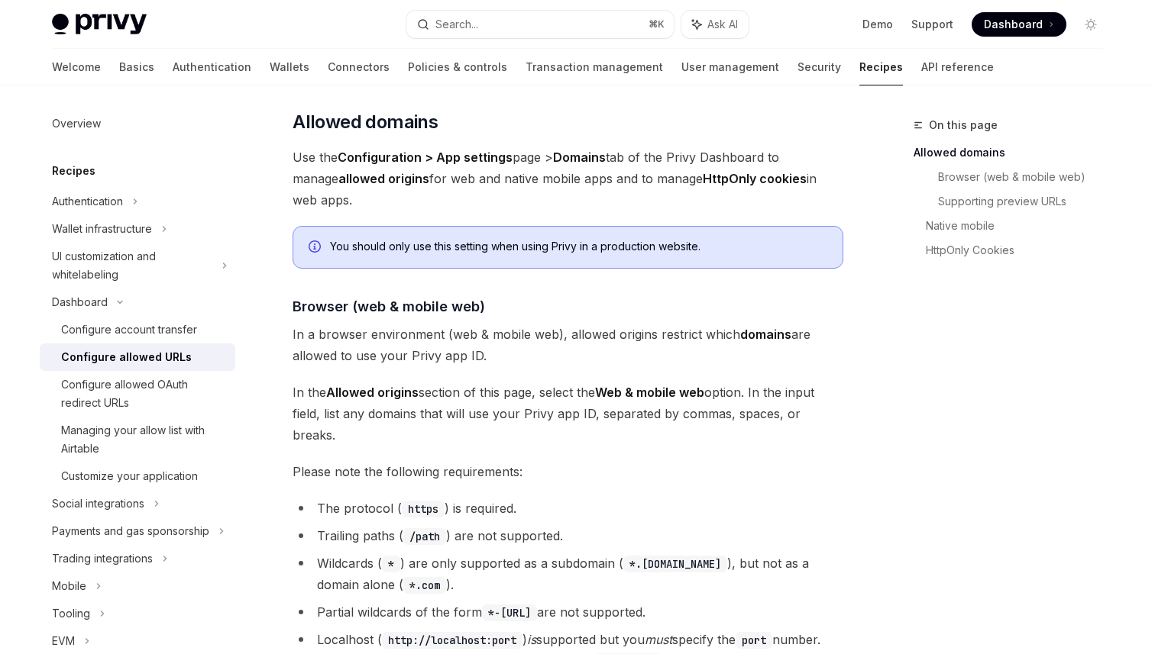
scroll to position [68, 0]
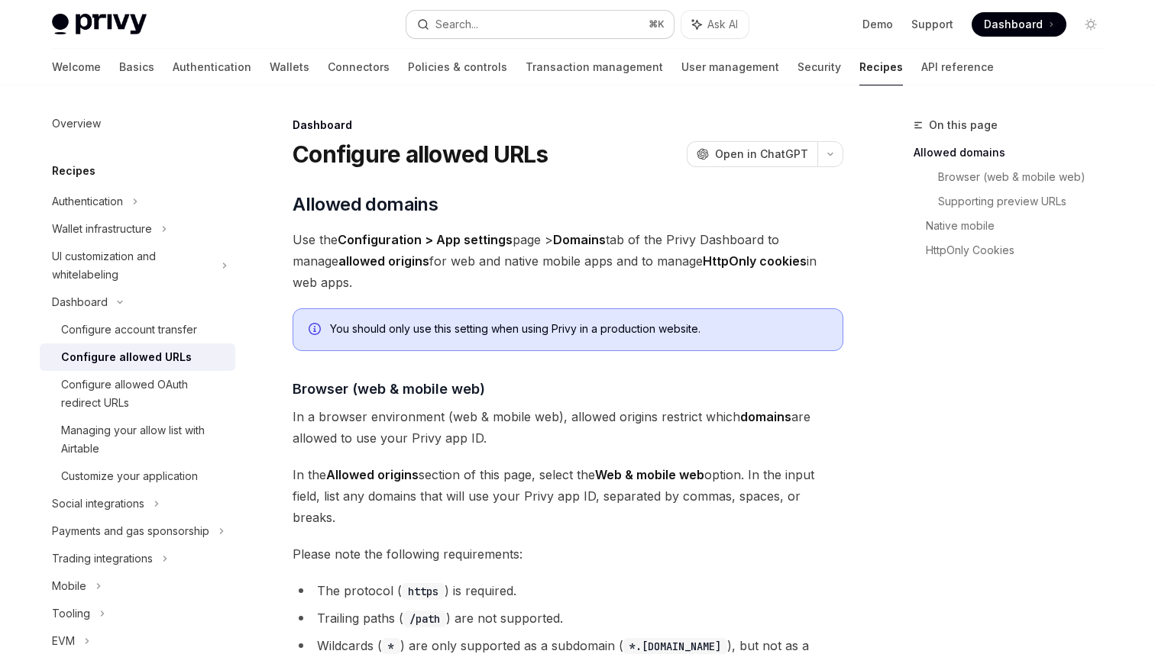
scroll to position [68, 0]
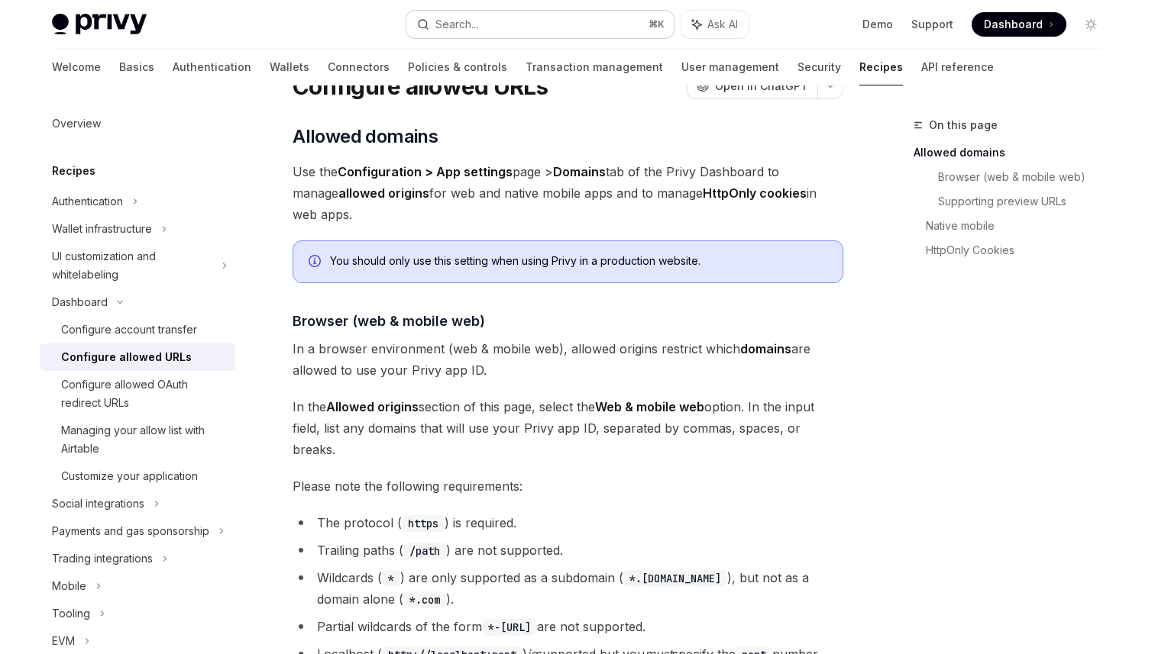
click at [462, 20] on div "Search..." at bounding box center [456, 24] width 43 height 18
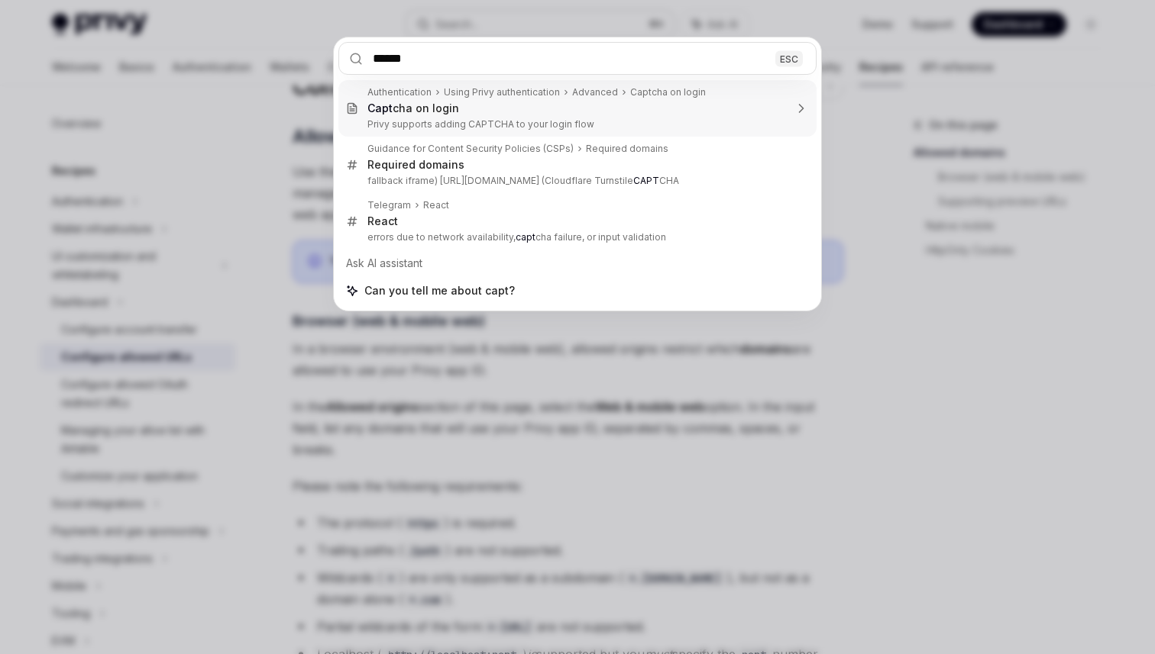
type input "*******"
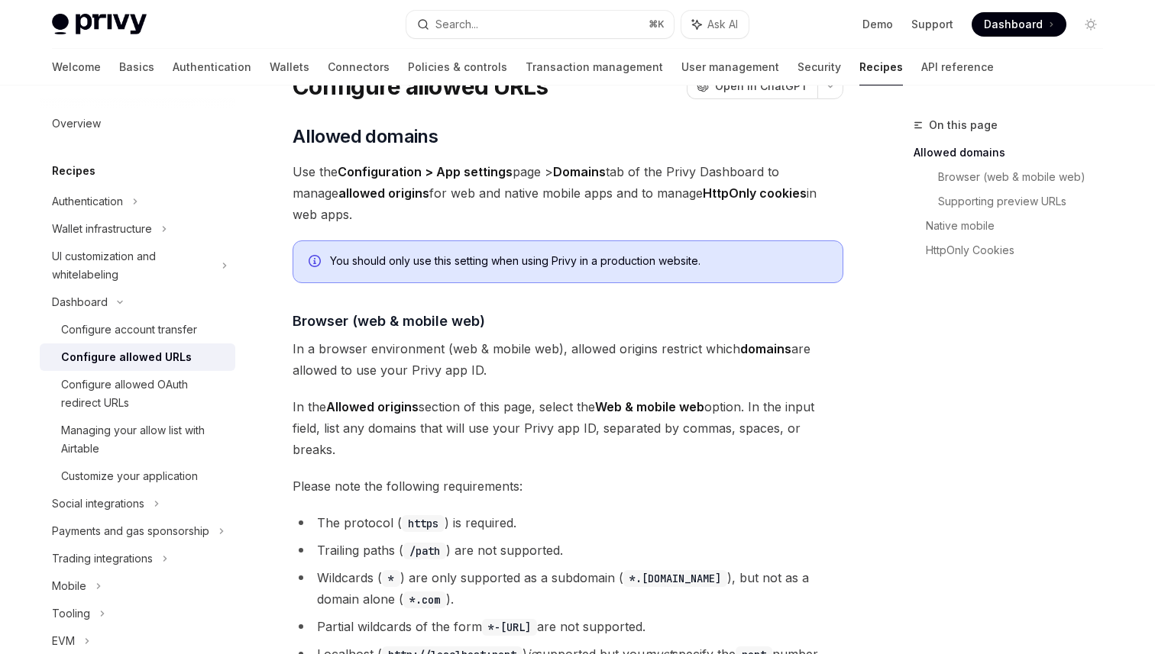
type textarea "*"
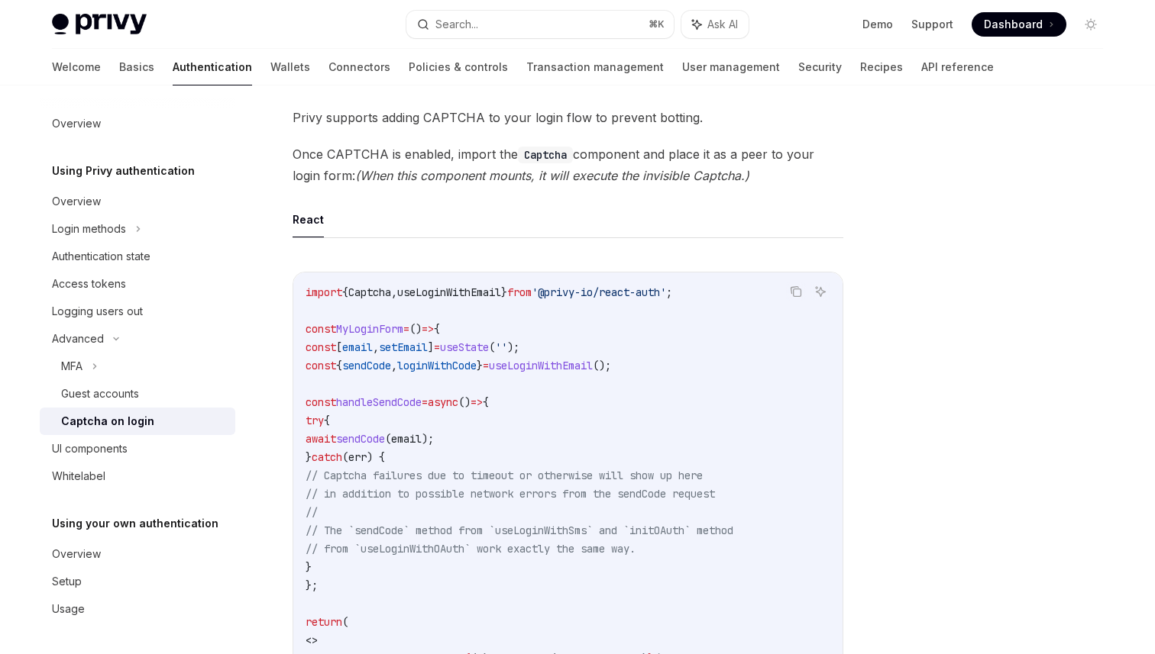
scroll to position [570, 0]
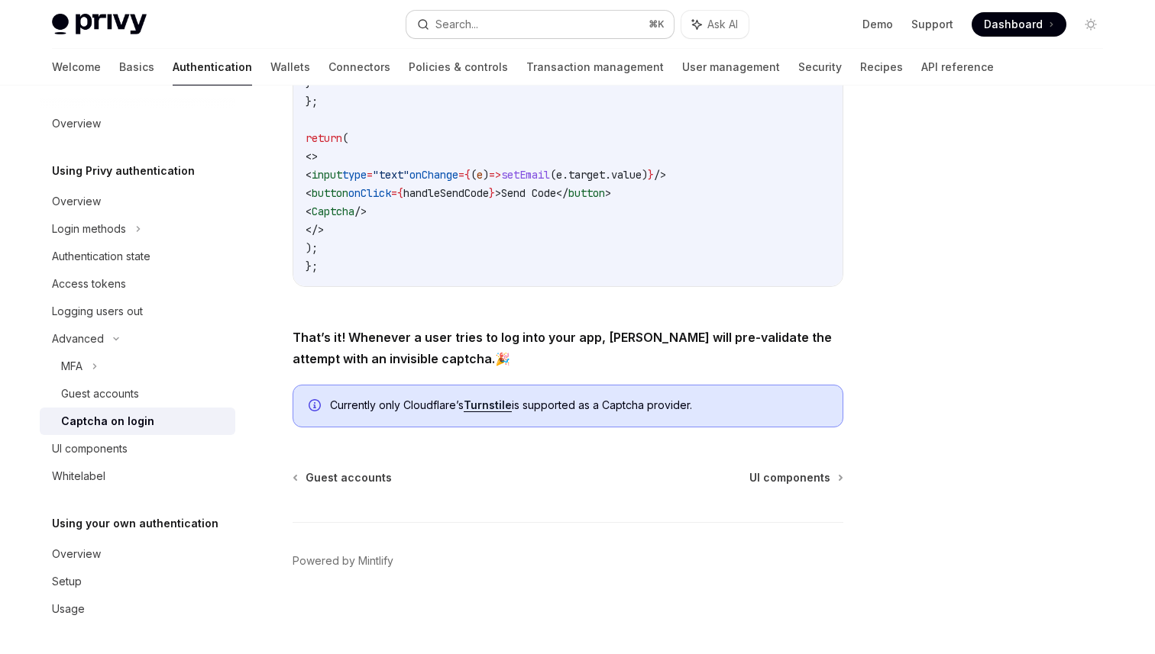
click at [529, 26] on button "Search... ⌘ K" at bounding box center [539, 24] width 267 height 27
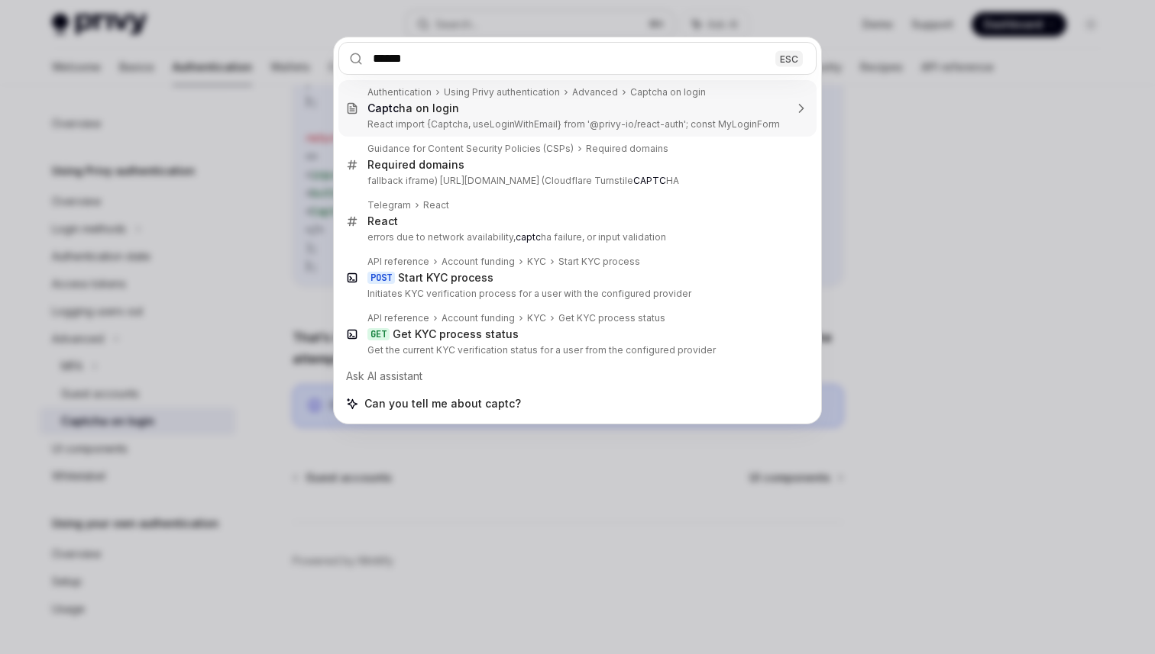
type input "*******"
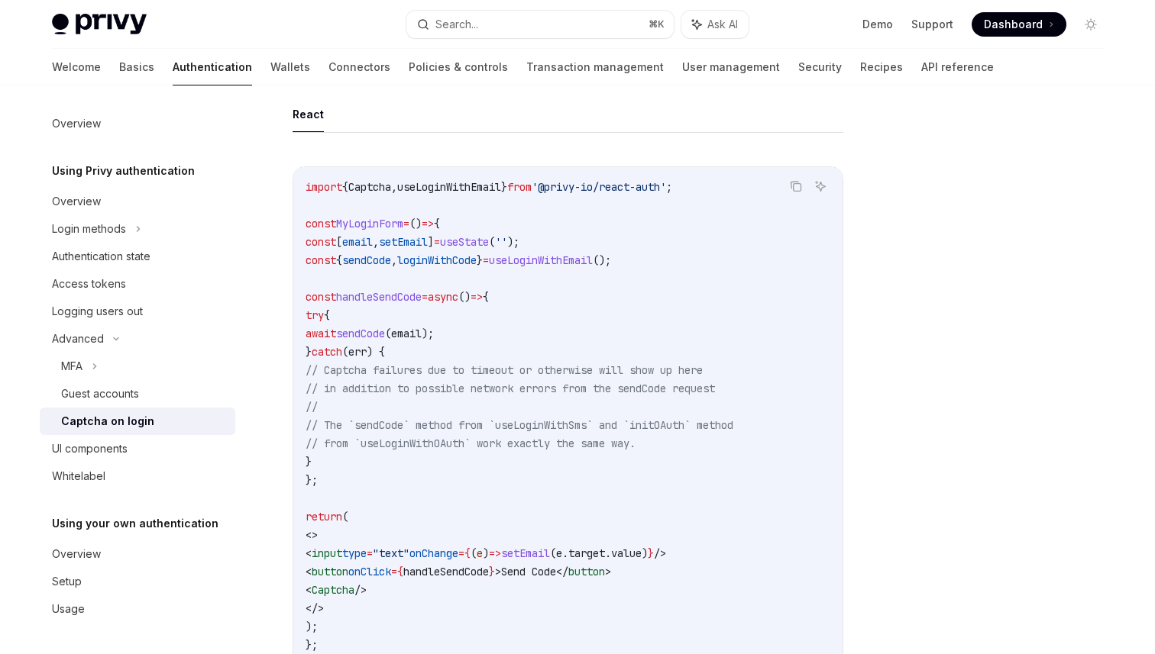
scroll to position [247, 0]
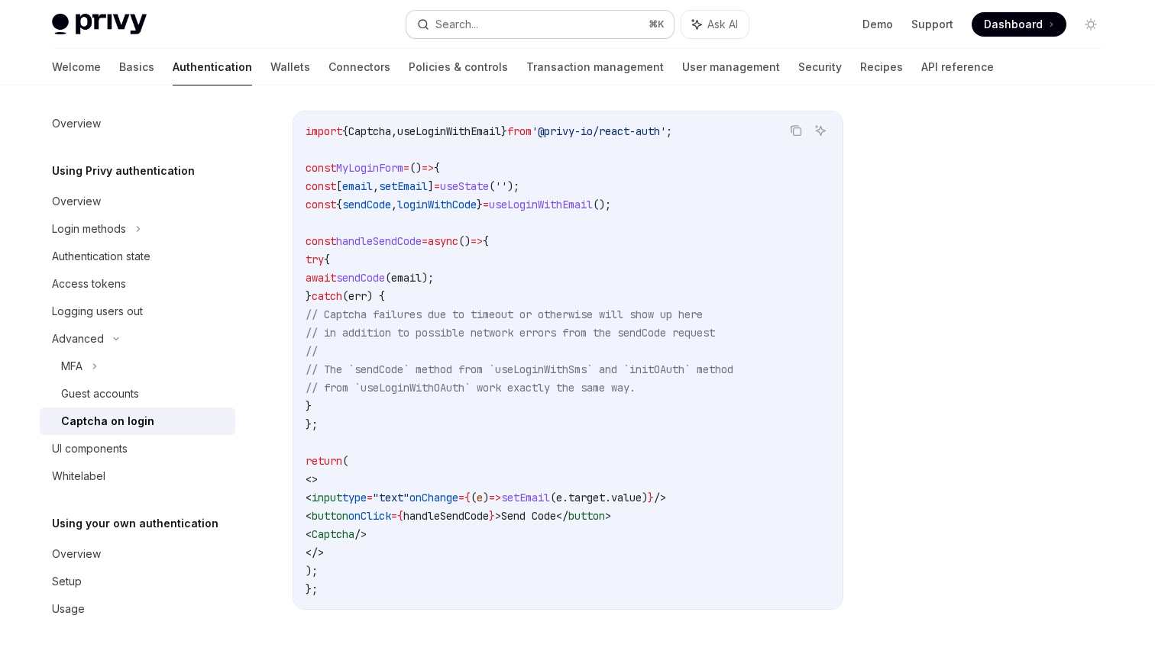
click at [506, 31] on button "Search... ⌘ K" at bounding box center [539, 24] width 267 height 27
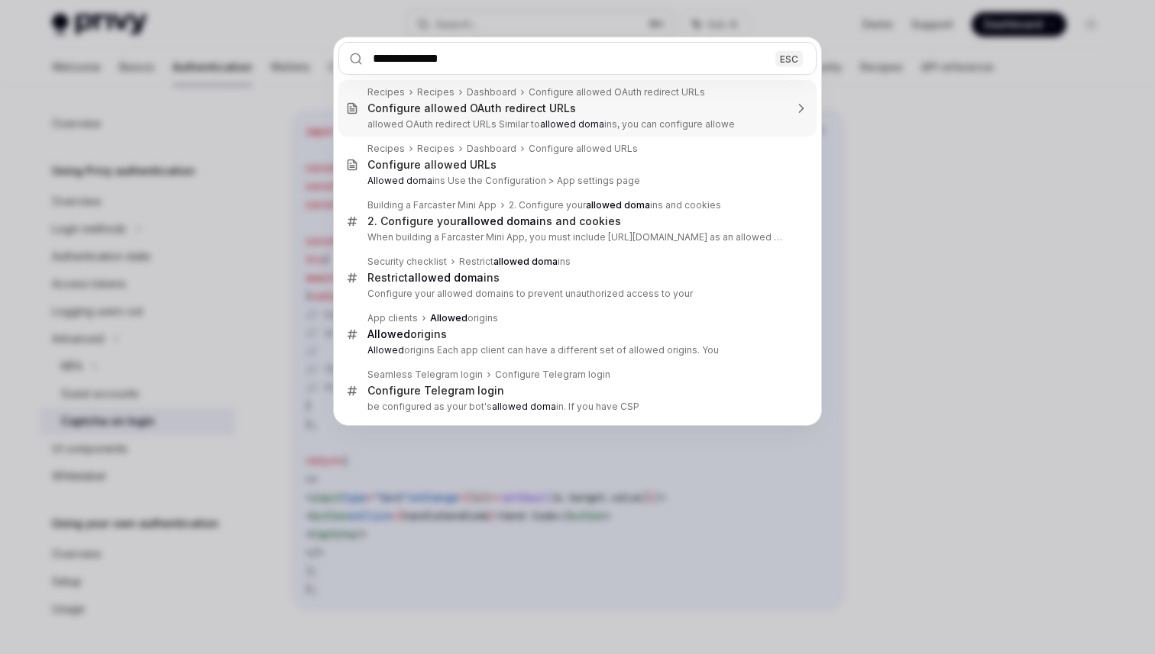
type input "**********"
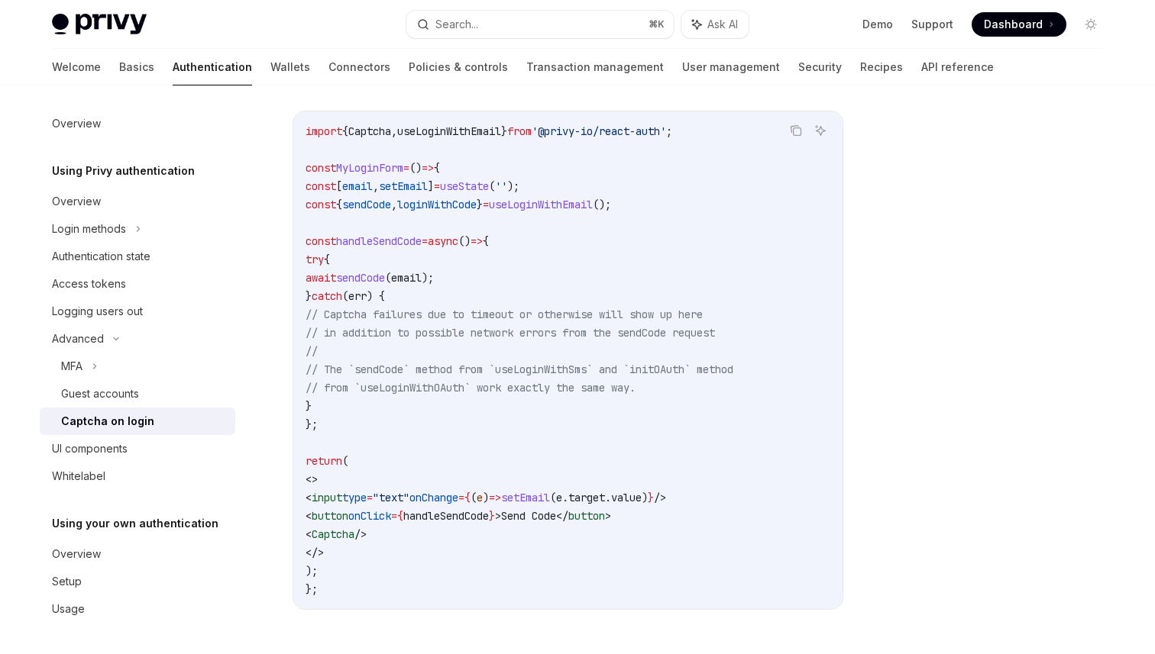
type textarea "*"
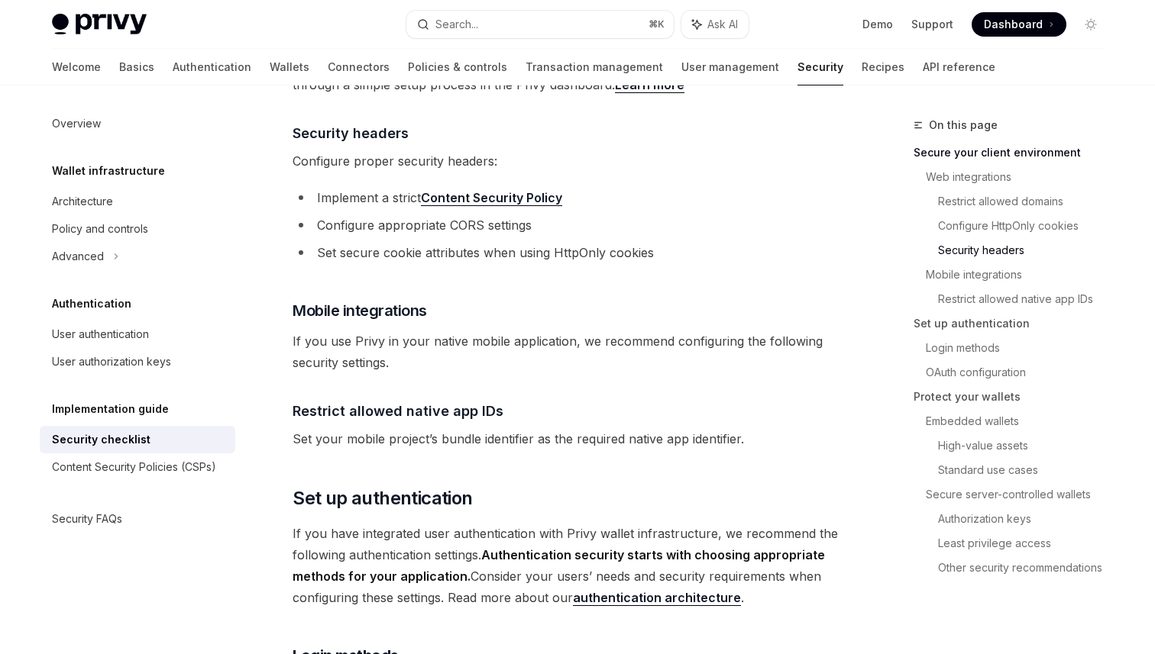
scroll to position [858, 0]
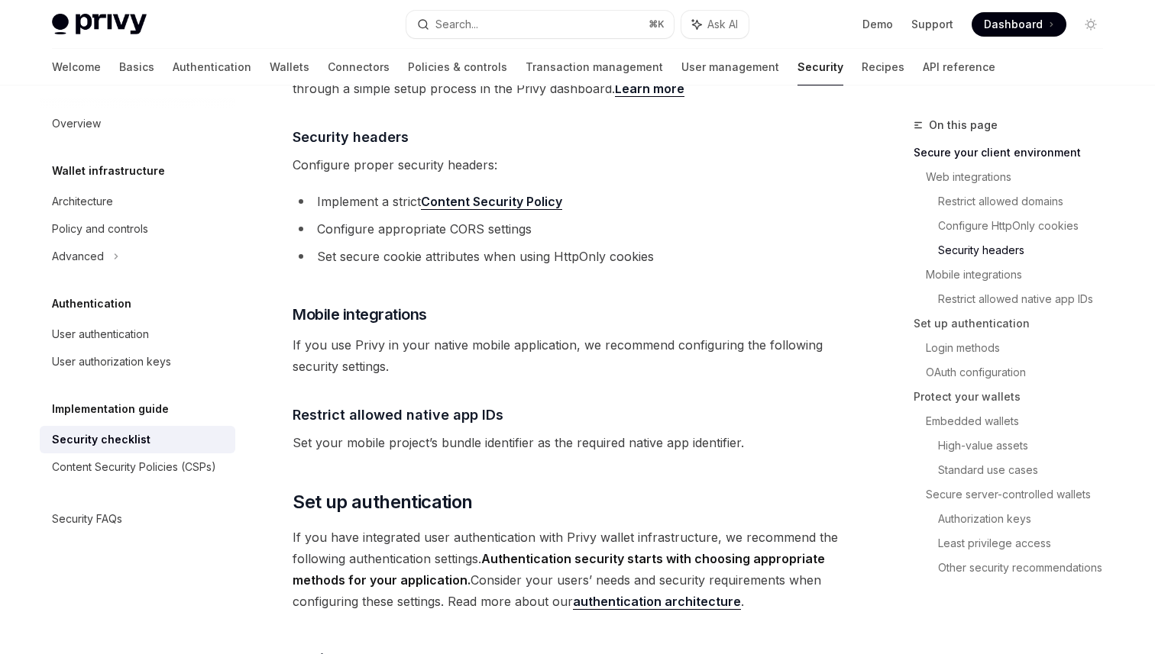
click at [497, 194] on link "Content Security Policy" at bounding box center [491, 202] width 141 height 16
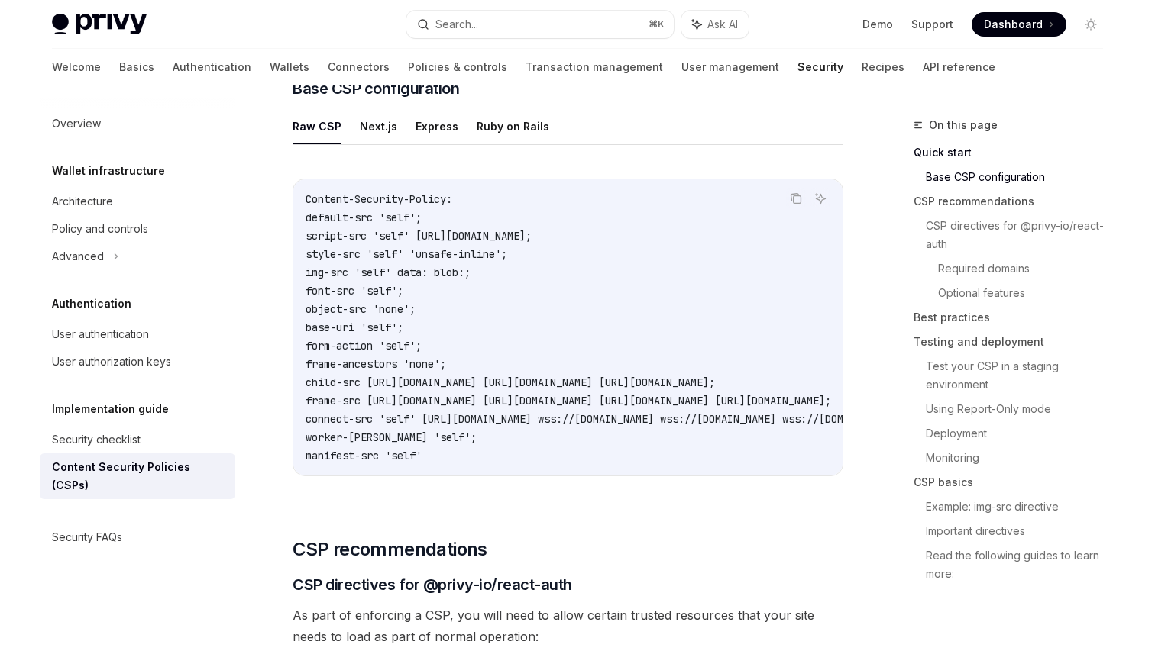
type textarea "*"
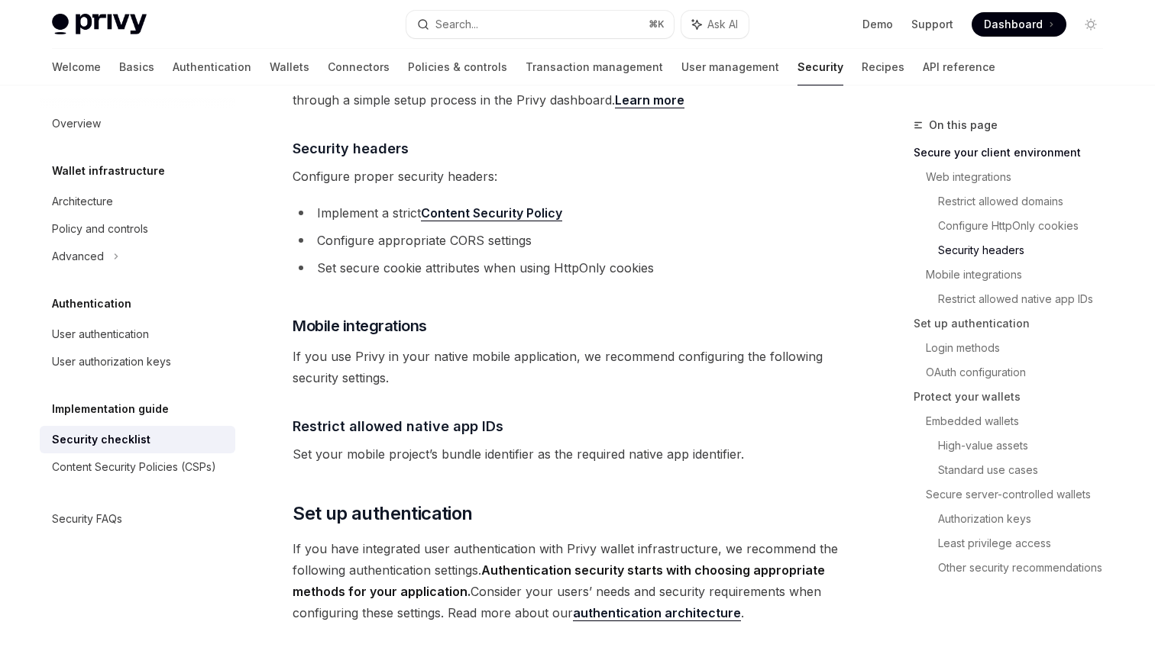
scroll to position [858, 0]
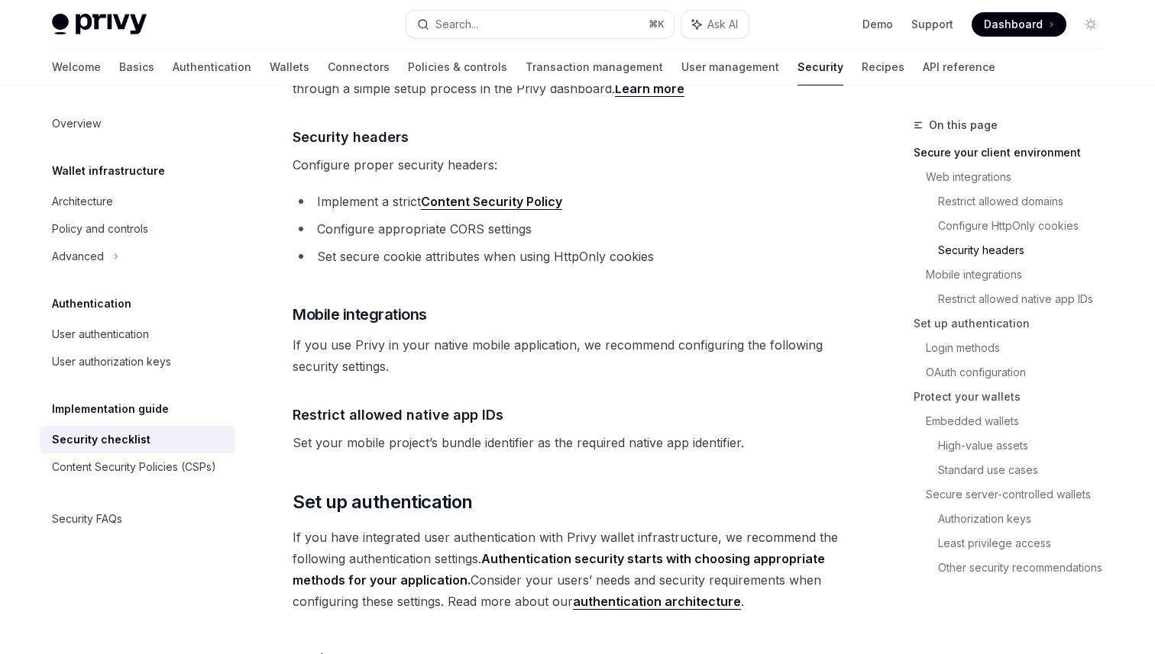
click at [509, 246] on li "Set secure cookie attributes when using HttpOnly cookies" at bounding box center [567, 256] width 551 height 21
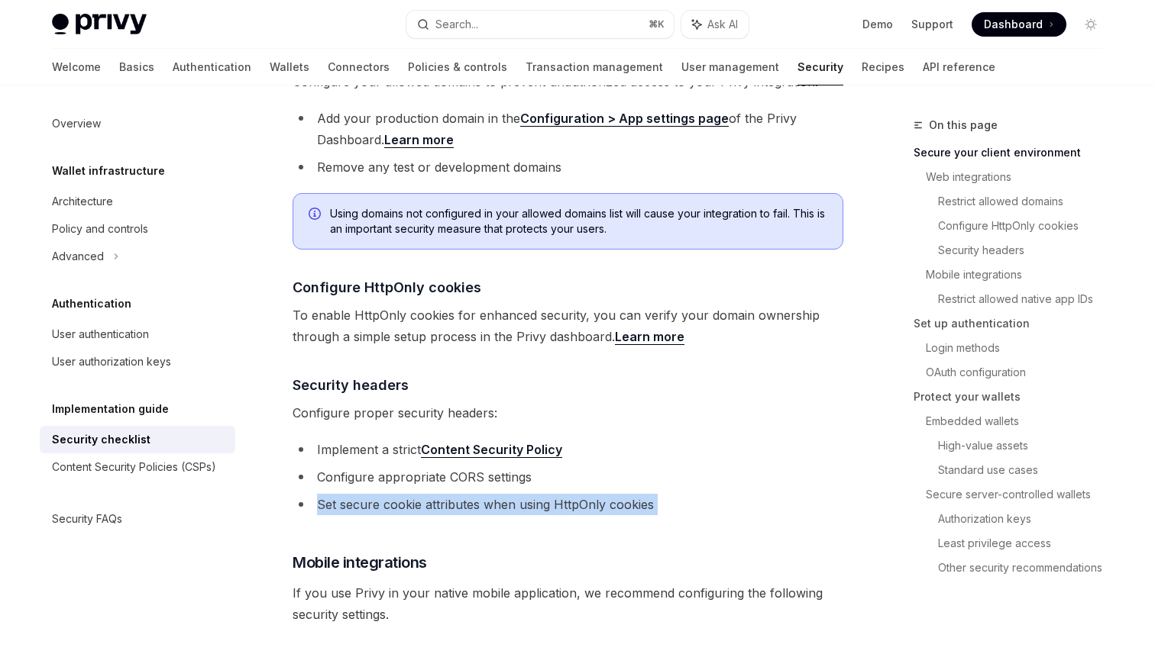
scroll to position [0, 0]
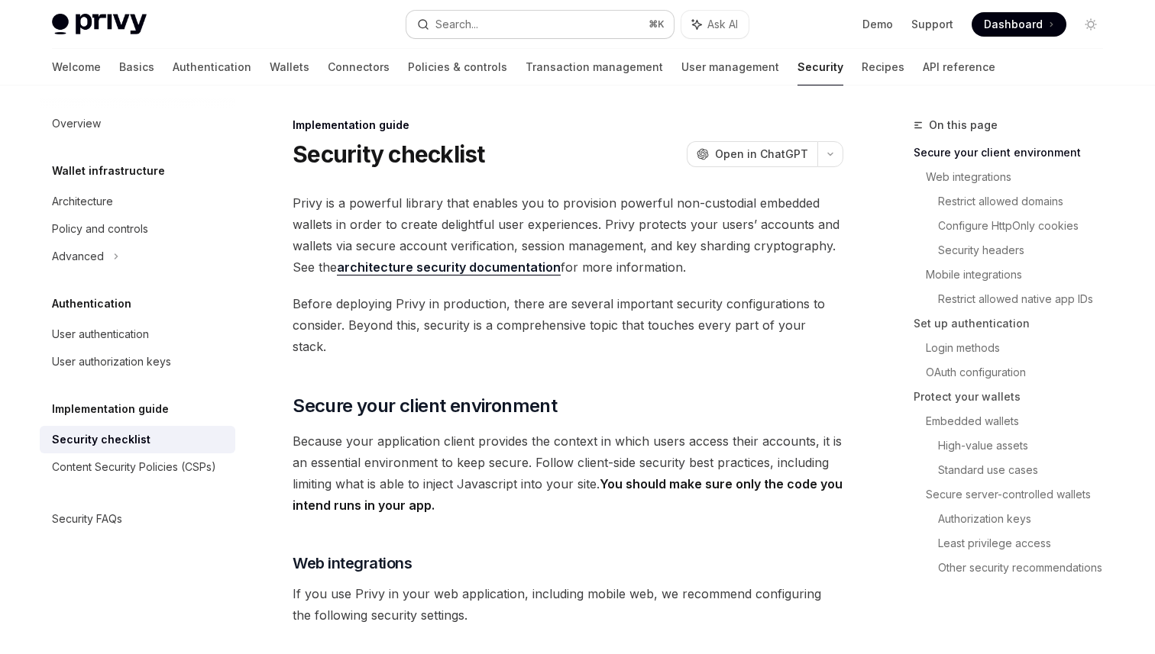
click at [499, 32] on button "Search... ⌘ K" at bounding box center [539, 24] width 267 height 27
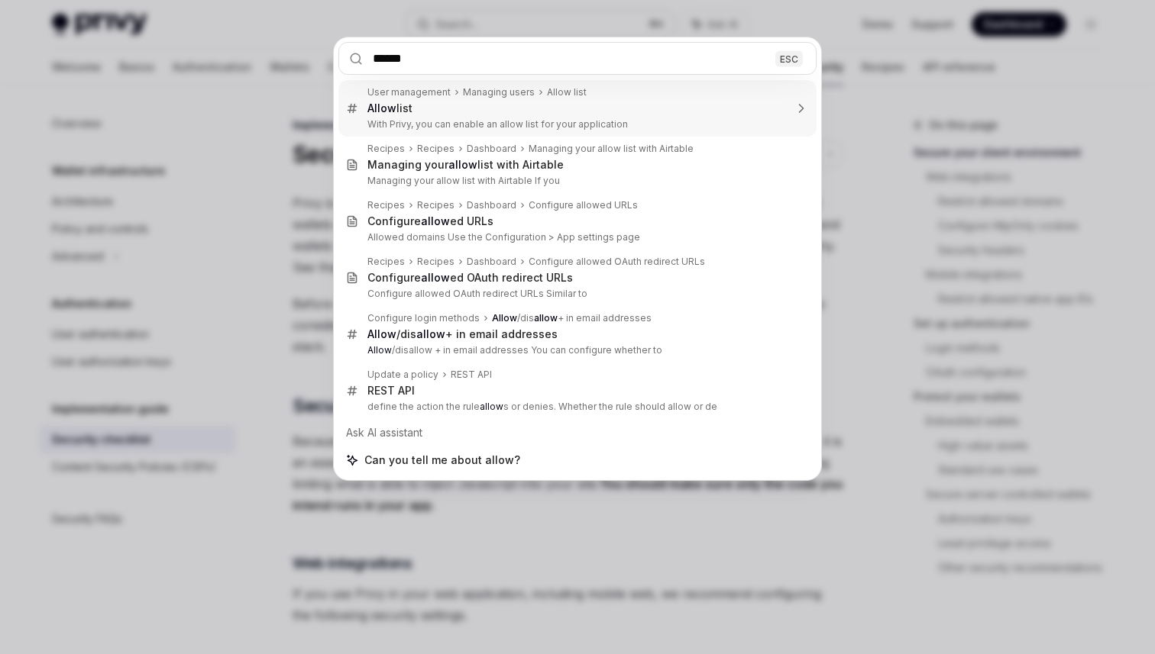
type input "*******"
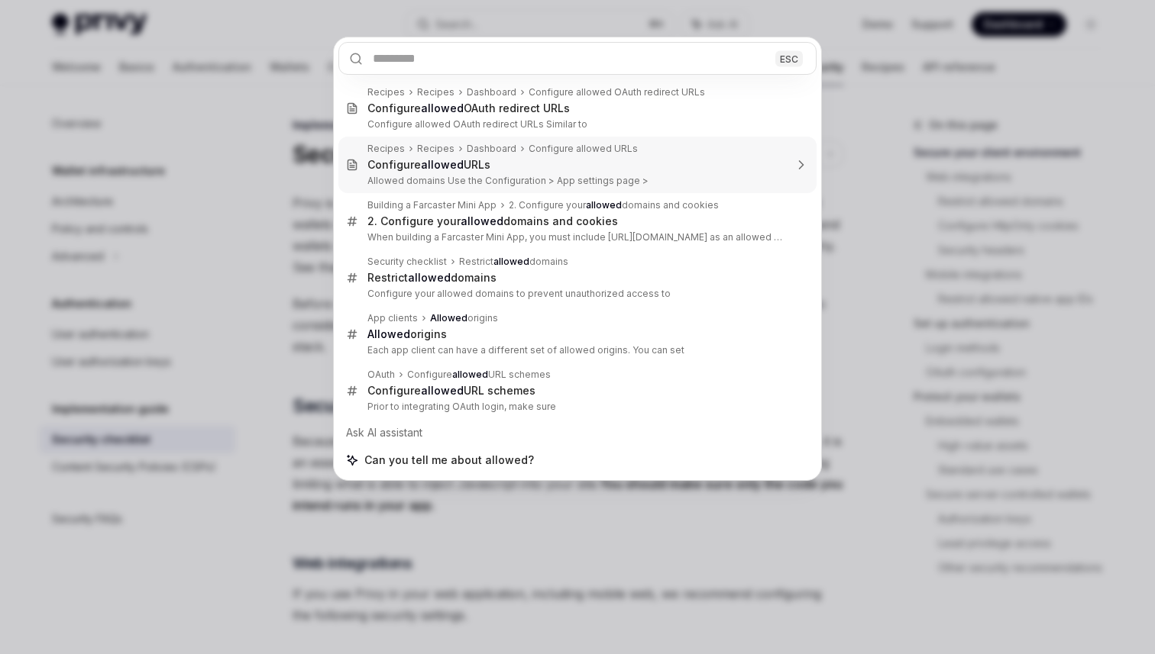
type textarea "*"
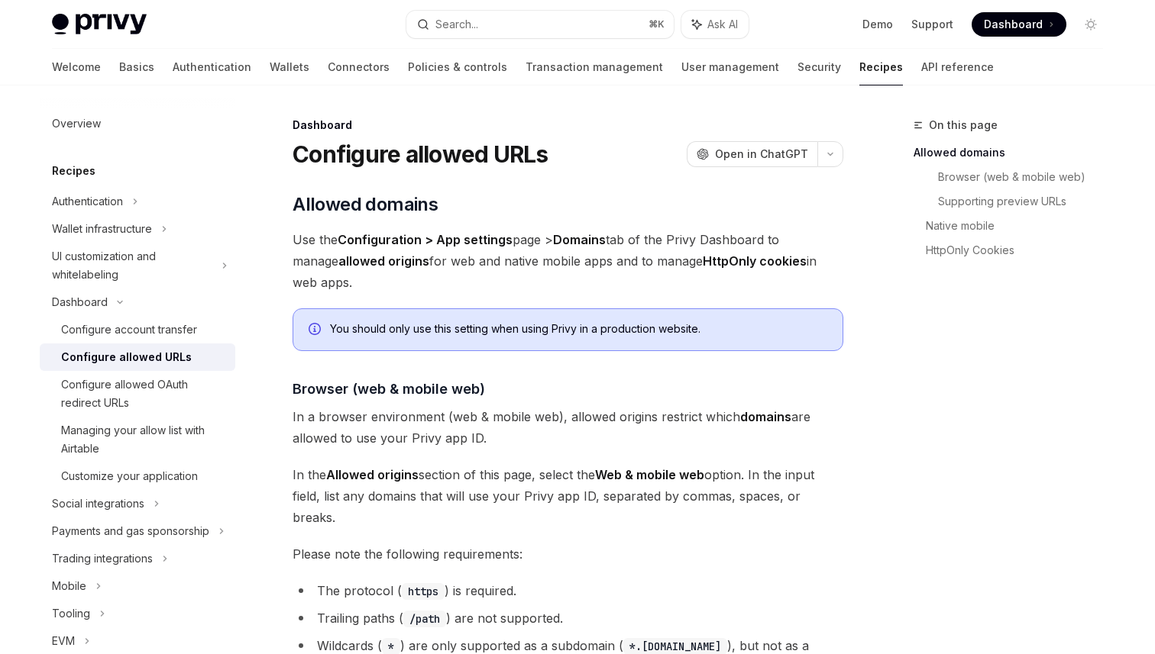
scroll to position [86, 0]
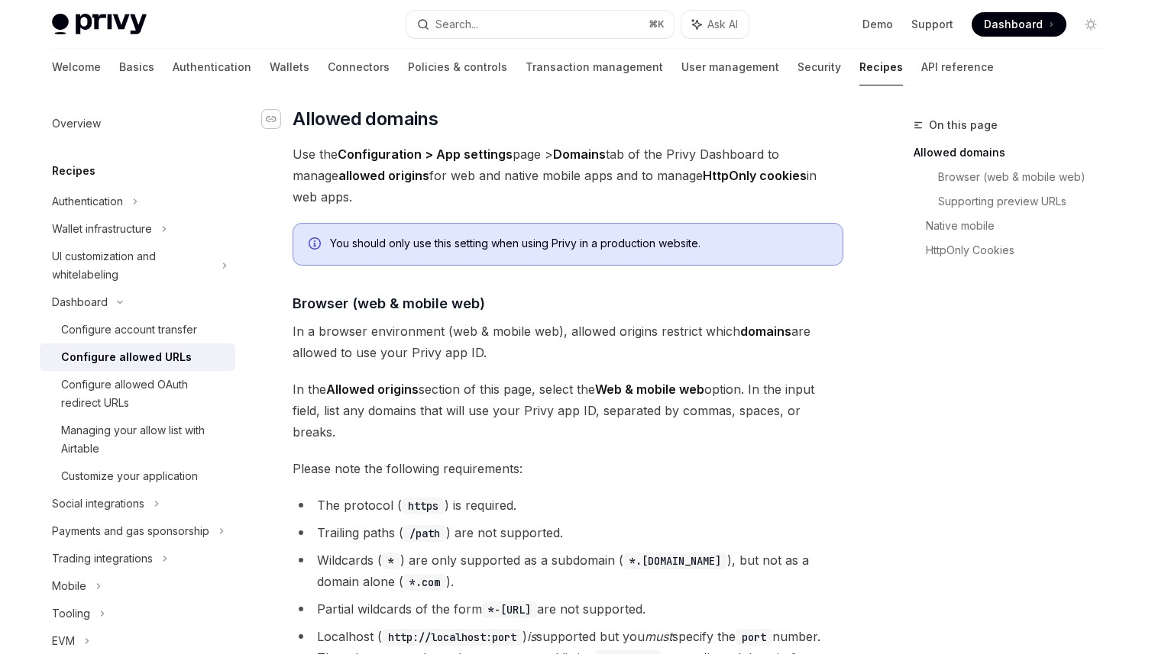
click at [271, 120] on icon "Navigate to header" at bounding box center [271, 119] width 11 height 9
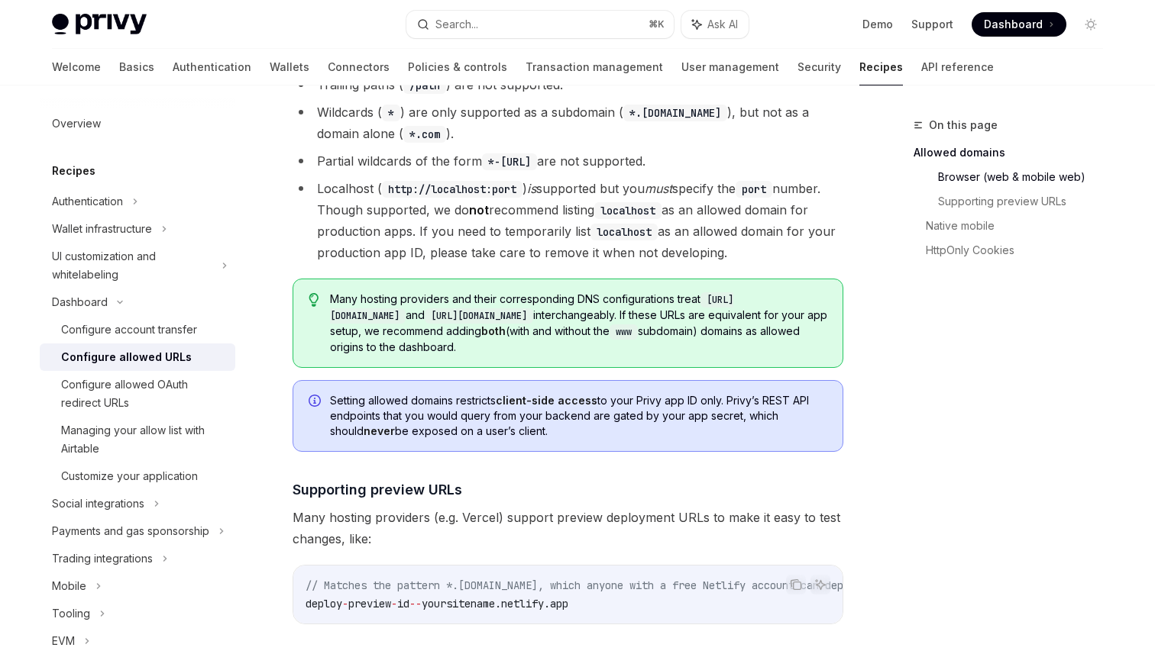
scroll to position [548, 0]
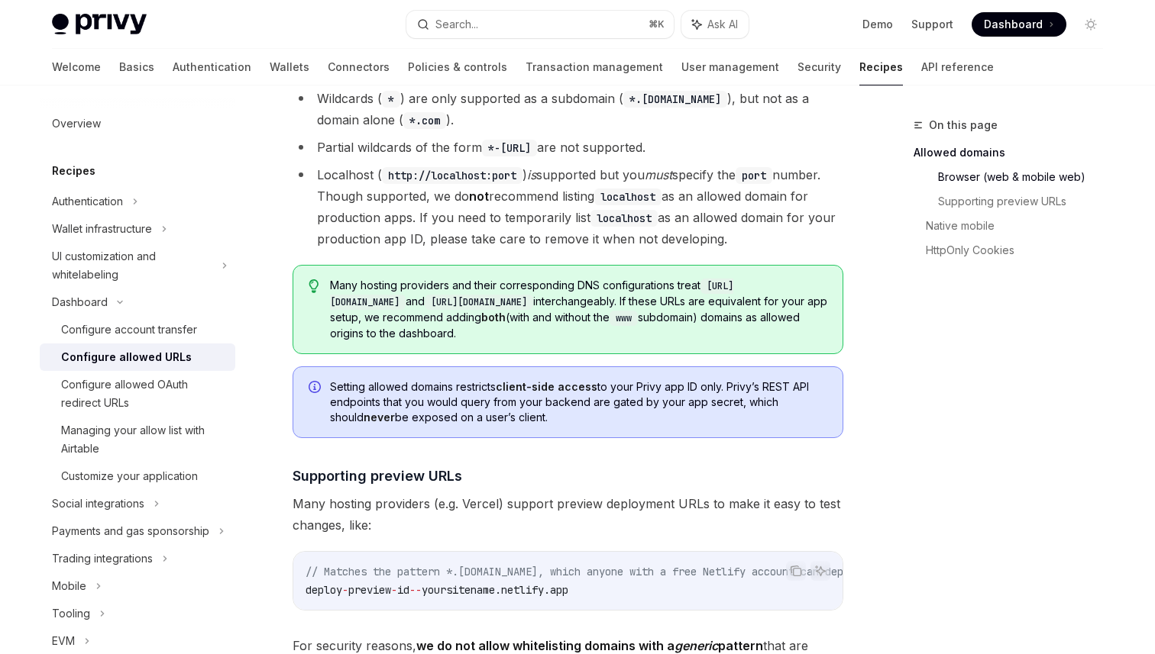
drag, startPoint x: 327, startPoint y: 341, endPoint x: 548, endPoint y: 367, distance: 222.3
click at [548, 367] on div "Setting allowed domains restricts client-side access to your Privy app ID only.…" at bounding box center [567, 403] width 551 height 72
click at [548, 380] on span "Setting allowed domains restricts client-side access to your Privy app ID only.…" at bounding box center [578, 403] width 497 height 46
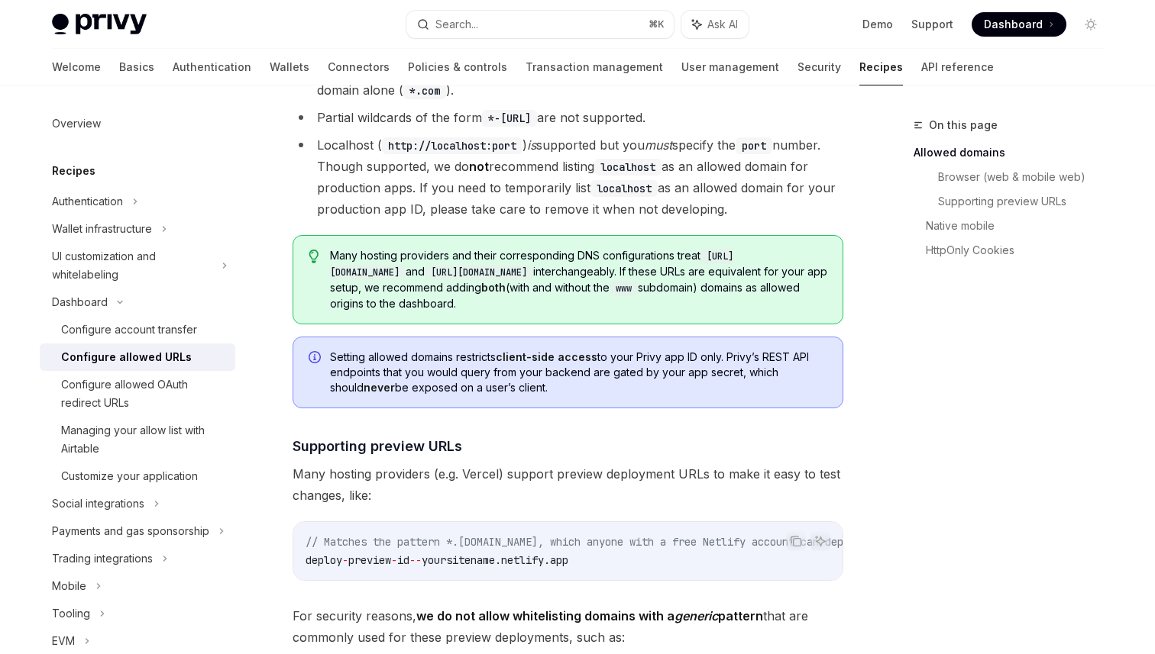
scroll to position [640, 0]
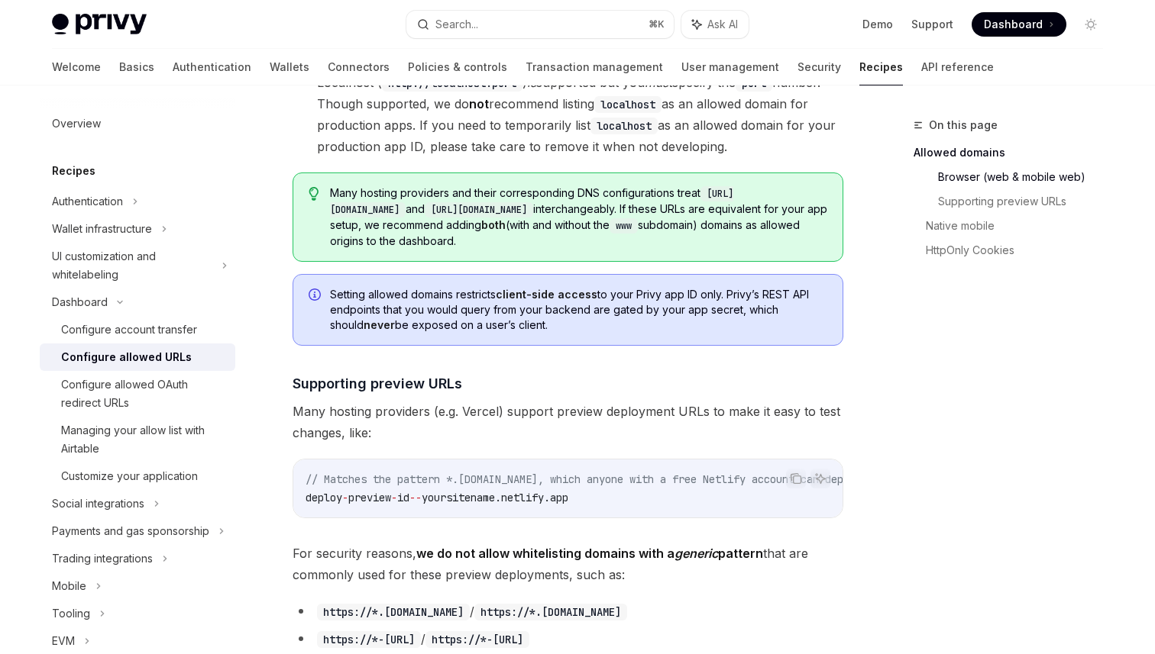
click at [314, 289] on div at bounding box center [314, 311] width 12 height 44
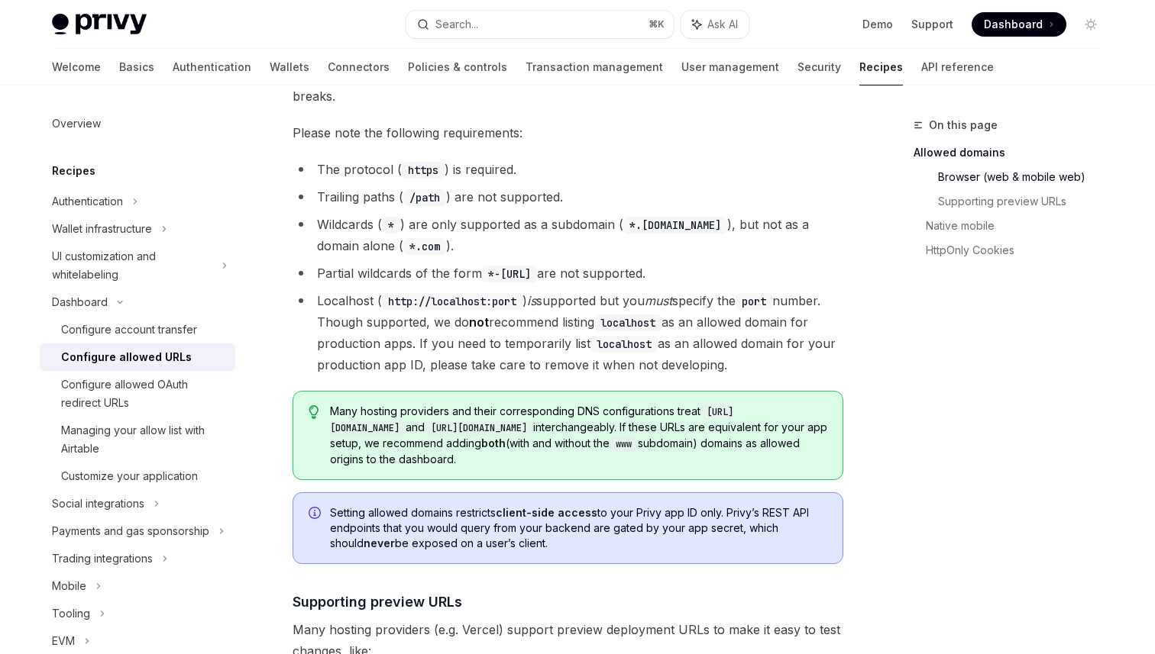
scroll to position [412, 0]
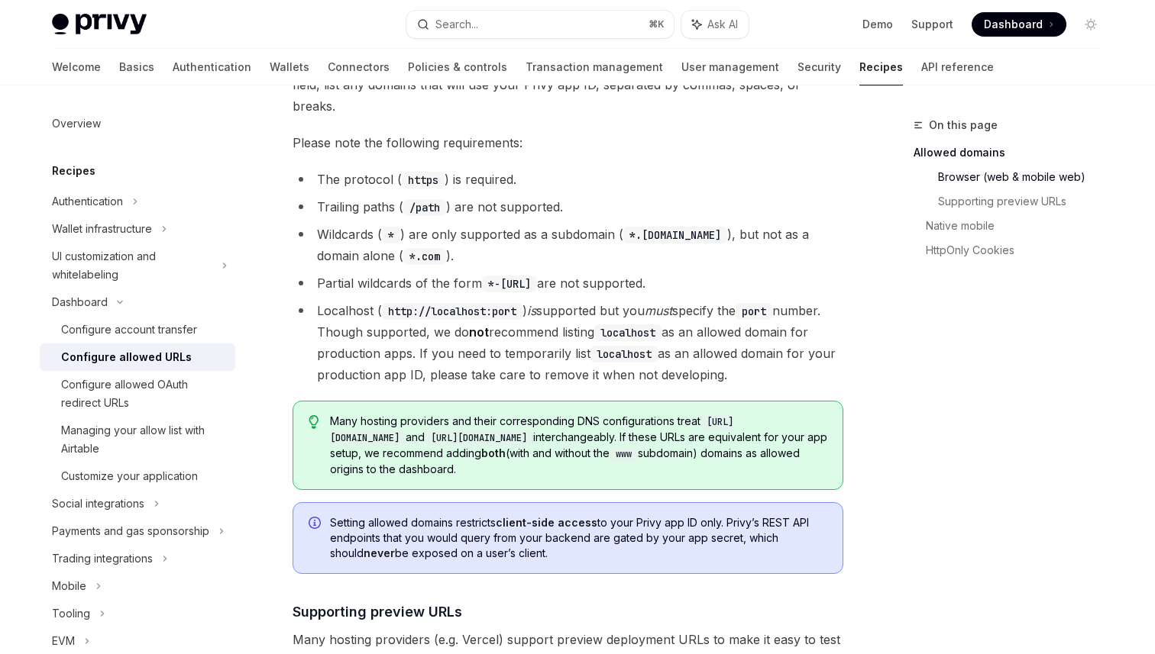
drag, startPoint x: 314, startPoint y: 265, endPoint x: 828, endPoint y: 340, distance: 519.3
click at [828, 340] on li "Localhost ( http://localhost:port ) is supported but you must specify the port …" at bounding box center [567, 343] width 551 height 86
copy li "Localhost ( http://localhost:port ) is supported but you must specify the port …"
click at [828, 340] on li "Localhost ( http://localhost:port ) is supported but you must specify the port …" at bounding box center [567, 343] width 551 height 86
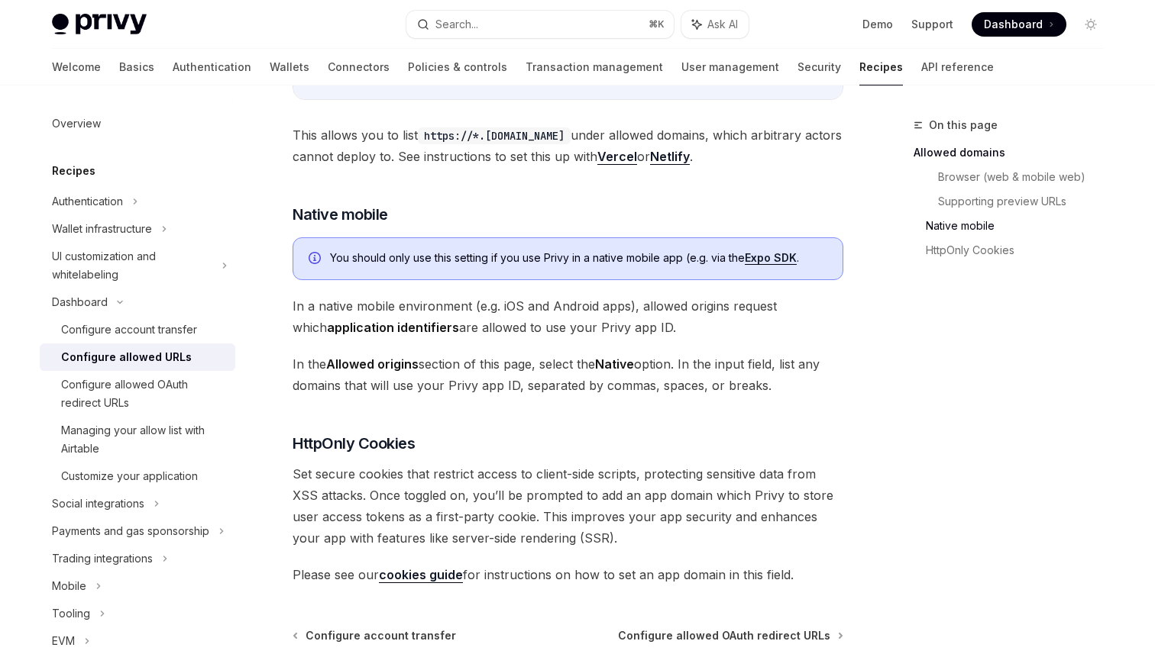
scroll to position [1567, 0]
